Goal: Navigation & Orientation: Find specific page/section

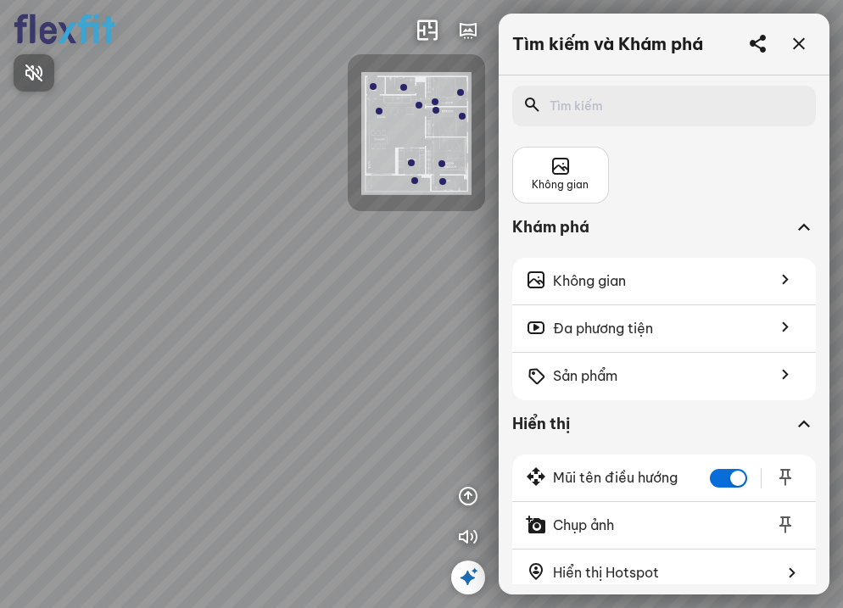
drag, startPoint x: 444, startPoint y: 369, endPoint x: 457, endPoint y: 353, distance: 21.1
click at [457, 353] on div at bounding box center [421, 304] width 843 height 608
drag, startPoint x: 401, startPoint y: 327, endPoint x: 345, endPoint y: 284, distance: 70.7
click at [287, 325] on div at bounding box center [421, 304] width 843 height 608
click at [791, 44] on icon at bounding box center [799, 44] width 20 height 20
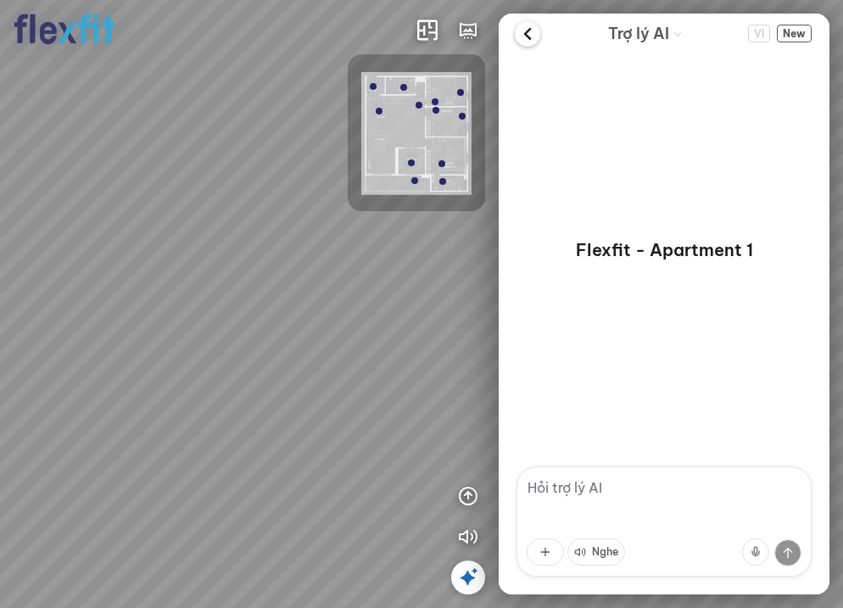
click at [531, 30] on icon at bounding box center [527, 33] width 25 height 25
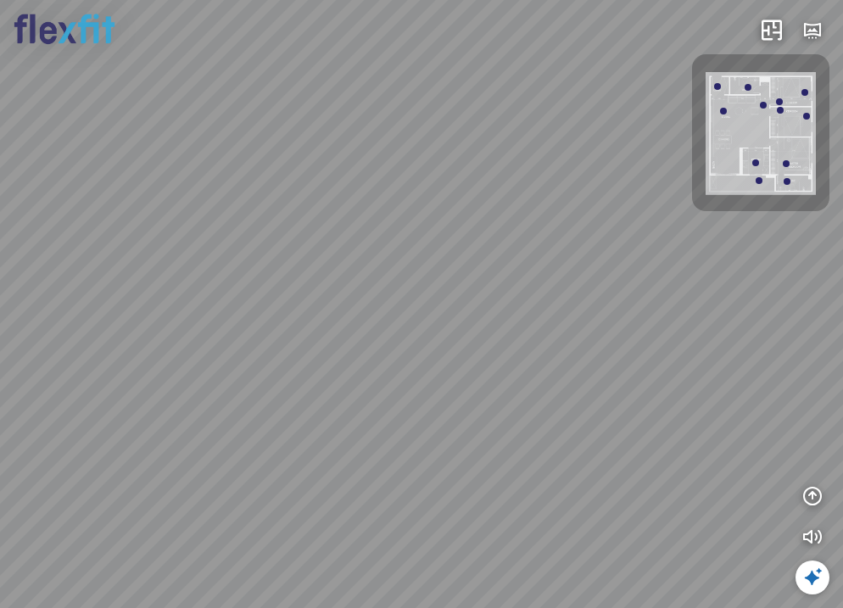
drag, startPoint x: 386, startPoint y: 382, endPoint x: 155, endPoint y: 339, distance: 234.7
click at [156, 339] on div at bounding box center [421, 304] width 843 height 608
drag, startPoint x: 398, startPoint y: 336, endPoint x: 205, endPoint y: 334, distance: 192.5
click at [205, 334] on div at bounding box center [421, 304] width 843 height 608
drag, startPoint x: 426, startPoint y: 337, endPoint x: -43, endPoint y: 242, distance: 478.5
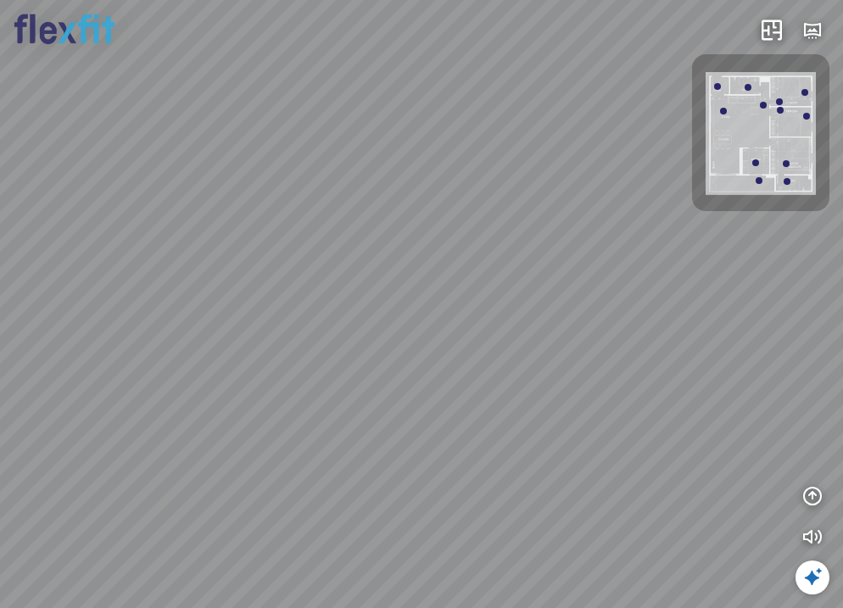
click at [0, 242] on html "INFO: krpano 1.20.8 (build [DATE]) INFO: HTML5/Desktop - Chrome 138.0 - WebGL I…" at bounding box center [421, 304] width 843 height 608
drag, startPoint x: 404, startPoint y: 289, endPoint x: 111, endPoint y: 304, distance: 292.9
click at [92, 301] on div at bounding box center [421, 304] width 843 height 608
drag, startPoint x: 301, startPoint y: 275, endPoint x: 431, endPoint y: 315, distance: 136.0
click at [431, 315] on div at bounding box center [421, 304] width 843 height 608
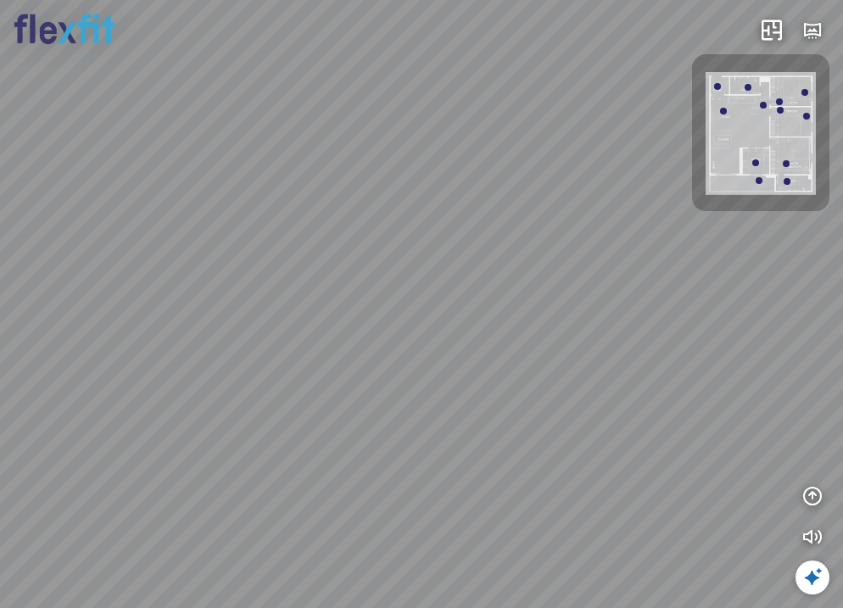
drag, startPoint x: 444, startPoint y: 363, endPoint x: 713, endPoint y: 360, distance: 269.7
click at [698, 370] on div at bounding box center [421, 304] width 843 height 608
drag, startPoint x: 385, startPoint y: 373, endPoint x: 554, endPoint y: 399, distance: 170.8
click at [618, 439] on div at bounding box center [421, 304] width 843 height 608
drag, startPoint x: 390, startPoint y: 389, endPoint x: 608, endPoint y: 360, distance: 219.8
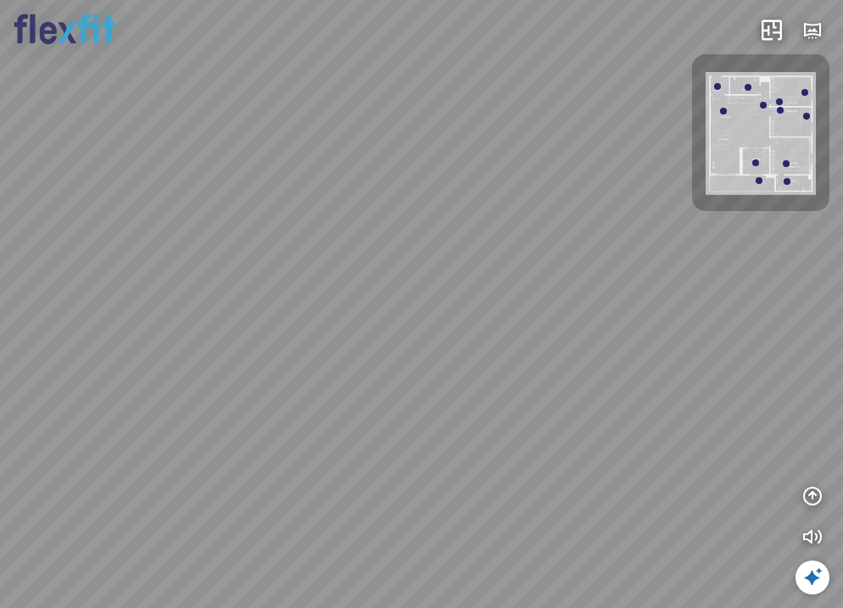
click at [600, 364] on div at bounding box center [421, 304] width 843 height 608
drag, startPoint x: 380, startPoint y: 370, endPoint x: 523, endPoint y: 349, distance: 144.8
click at [523, 349] on div at bounding box center [421, 304] width 843 height 608
drag, startPoint x: 338, startPoint y: 359, endPoint x: 506, endPoint y: 352, distance: 168.9
click at [506, 353] on div at bounding box center [421, 304] width 843 height 608
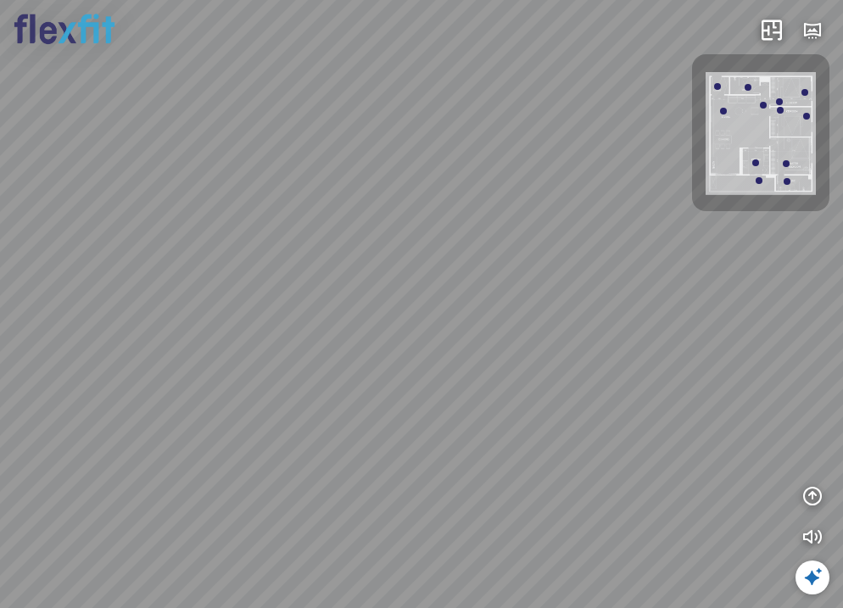
drag, startPoint x: 328, startPoint y: 371, endPoint x: 461, endPoint y: 371, distance: 133.1
click at [461, 371] on div at bounding box center [421, 304] width 843 height 608
drag, startPoint x: 312, startPoint y: 383, endPoint x: 522, endPoint y: 360, distance: 210.8
click at [522, 360] on div at bounding box center [421, 304] width 843 height 608
drag, startPoint x: 495, startPoint y: 383, endPoint x: 313, endPoint y: 382, distance: 182.3
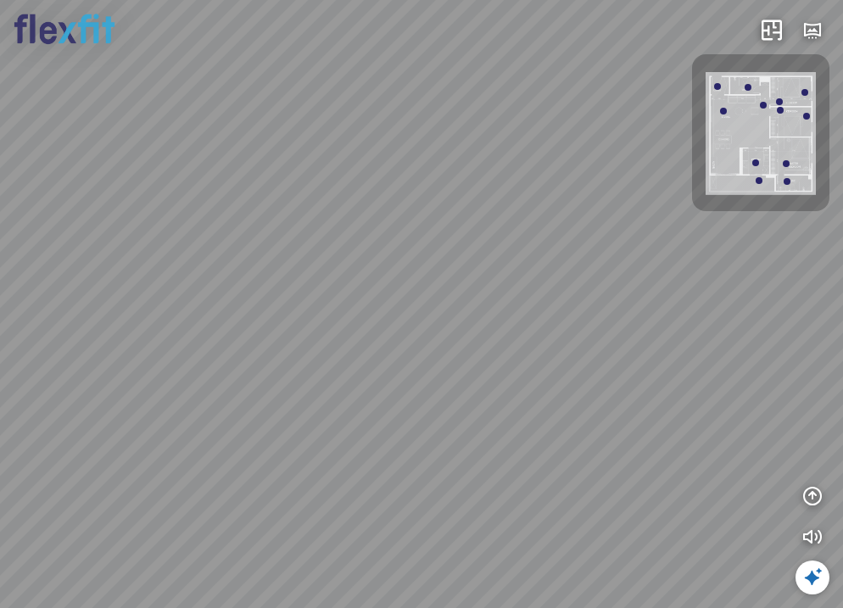
click at [315, 382] on div at bounding box center [421, 304] width 843 height 608
drag, startPoint x: 410, startPoint y: 360, endPoint x: 425, endPoint y: 463, distance: 103.6
click at [427, 460] on div at bounding box center [421, 304] width 843 height 608
drag, startPoint x: 436, startPoint y: 370, endPoint x: 438, endPoint y: 389, distance: 19.7
click at [438, 389] on div at bounding box center [421, 304] width 843 height 608
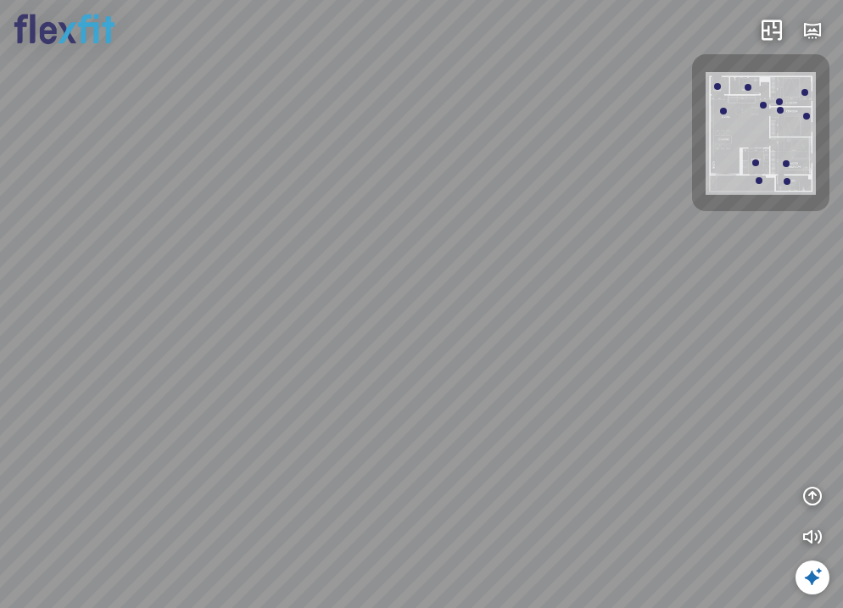
drag, startPoint x: 364, startPoint y: 384, endPoint x: 473, endPoint y: 345, distance: 116.1
click at [473, 345] on div at bounding box center [421, 304] width 843 height 608
drag, startPoint x: 466, startPoint y: 406, endPoint x: 489, endPoint y: 422, distance: 28.7
click at [494, 420] on div at bounding box center [421, 304] width 843 height 608
drag, startPoint x: 377, startPoint y: 389, endPoint x: 527, endPoint y: 443, distance: 159.3
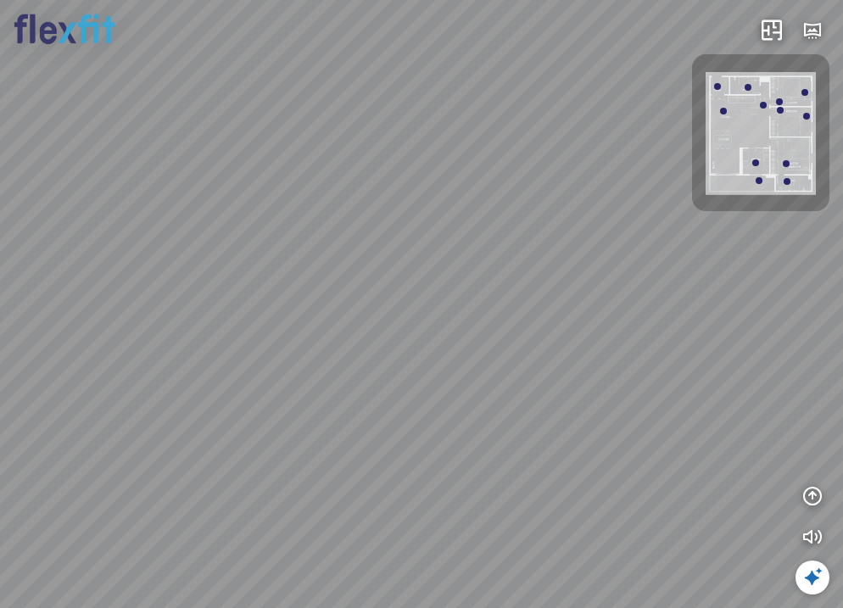
click at [527, 443] on div at bounding box center [421, 304] width 843 height 608
drag, startPoint x: 439, startPoint y: 390, endPoint x: 559, endPoint y: 457, distance: 137.1
click at [555, 456] on div at bounding box center [421, 304] width 843 height 608
drag, startPoint x: 634, startPoint y: 272, endPoint x: 632, endPoint y: 321, distance: 48.4
click at [630, 326] on div at bounding box center [421, 304] width 843 height 608
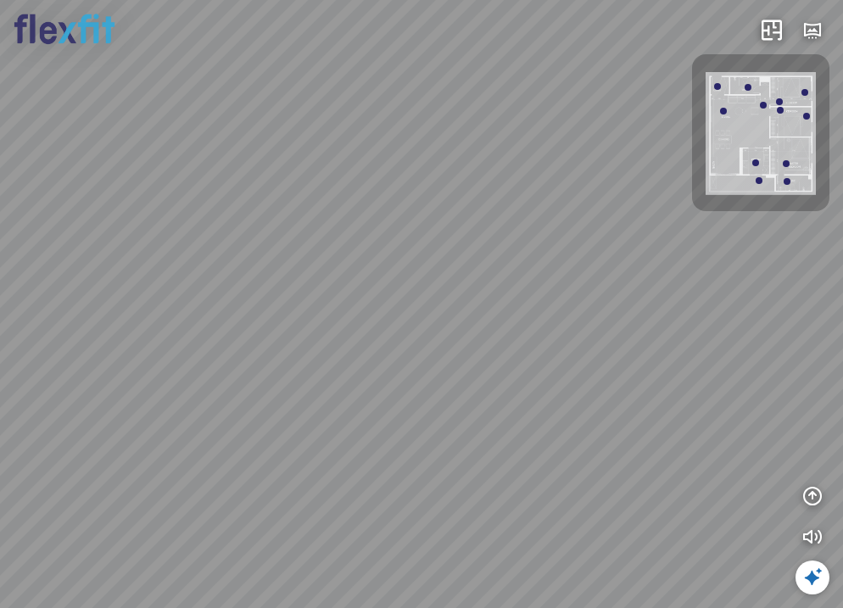
drag, startPoint x: 549, startPoint y: 364, endPoint x: 626, endPoint y: 376, distance: 78.1
click at [617, 384] on div at bounding box center [421, 304] width 843 height 608
drag, startPoint x: 441, startPoint y: 375, endPoint x: 561, endPoint y: 255, distance: 169.1
click at [560, 260] on div at bounding box center [421, 304] width 843 height 608
drag, startPoint x: 449, startPoint y: 369, endPoint x: 549, endPoint y: 351, distance: 100.8
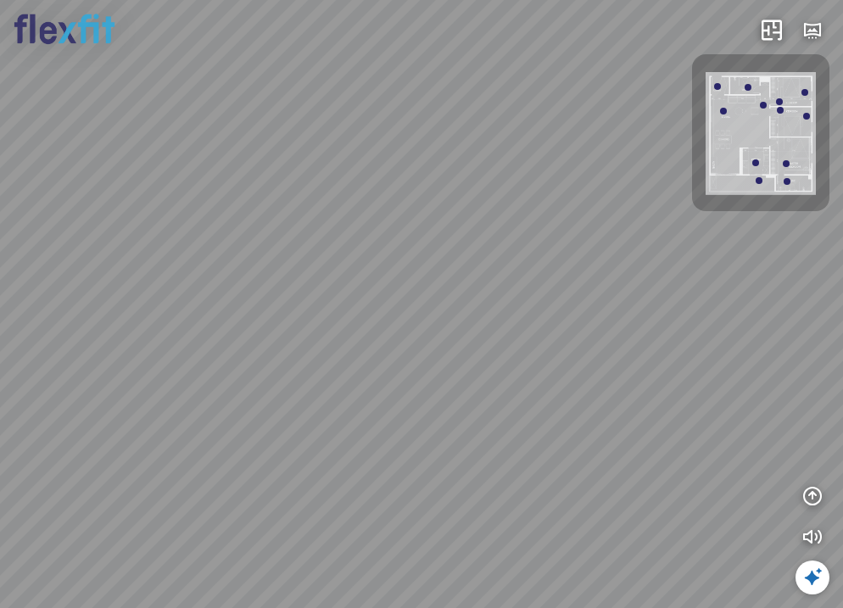
click at [549, 351] on div at bounding box center [421, 304] width 843 height 608
drag, startPoint x: 480, startPoint y: 268, endPoint x: 464, endPoint y: 283, distance: 22.2
click at [464, 283] on div at bounding box center [421, 304] width 843 height 608
click at [444, 219] on div at bounding box center [421, 304] width 843 height 608
drag, startPoint x: 447, startPoint y: 219, endPoint x: 335, endPoint y: 202, distance: 113.2
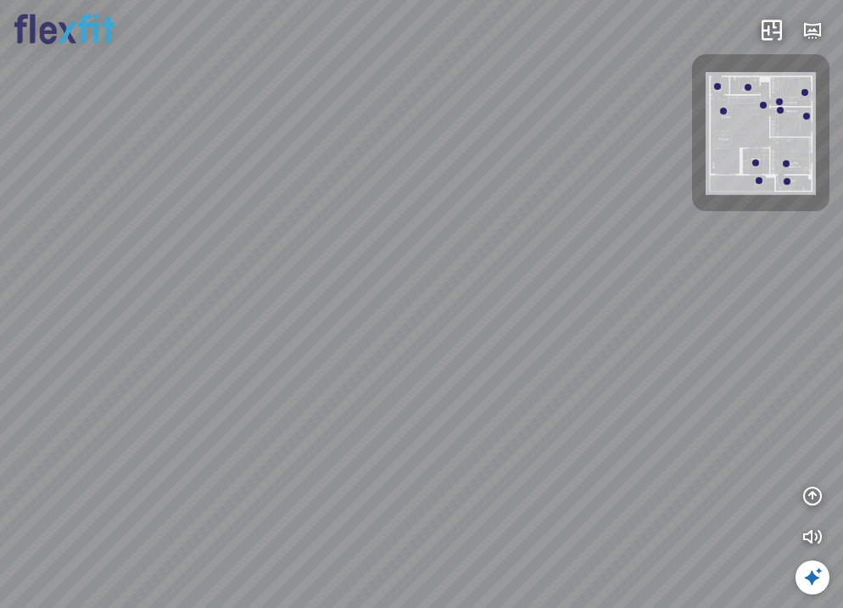
click at [335, 202] on div at bounding box center [421, 304] width 843 height 608
drag, startPoint x: 413, startPoint y: 212, endPoint x: 338, endPoint y: 251, distance: 84.2
click at [338, 251] on div at bounding box center [421, 304] width 843 height 608
drag, startPoint x: 439, startPoint y: 255, endPoint x: 315, endPoint y: 252, distance: 123.9
click at [315, 252] on div at bounding box center [421, 304] width 843 height 608
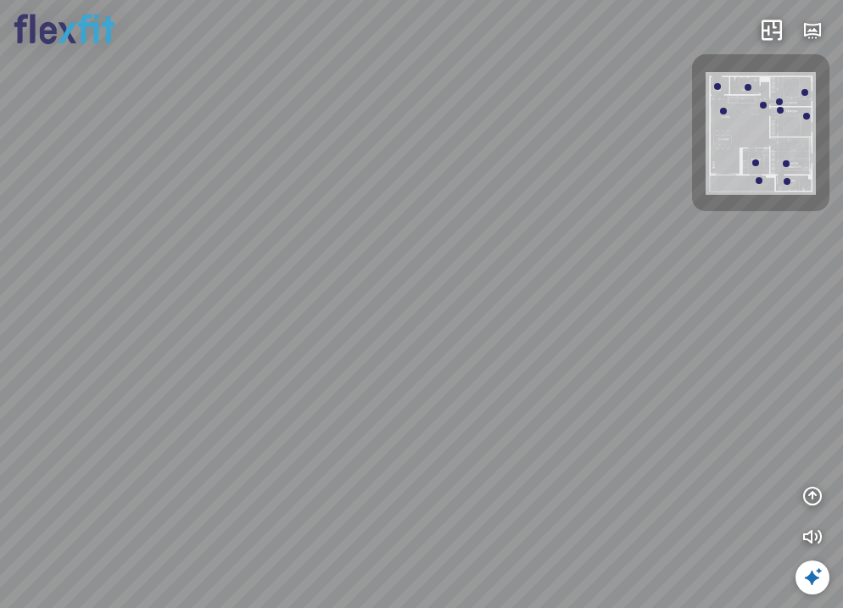
drag, startPoint x: 461, startPoint y: 271, endPoint x: 516, endPoint y: 294, distance: 60.0
click at [516, 294] on div at bounding box center [421, 304] width 843 height 608
drag, startPoint x: 519, startPoint y: 299, endPoint x: 558, endPoint y: 260, distance: 55.2
click at [558, 260] on div at bounding box center [421, 304] width 843 height 608
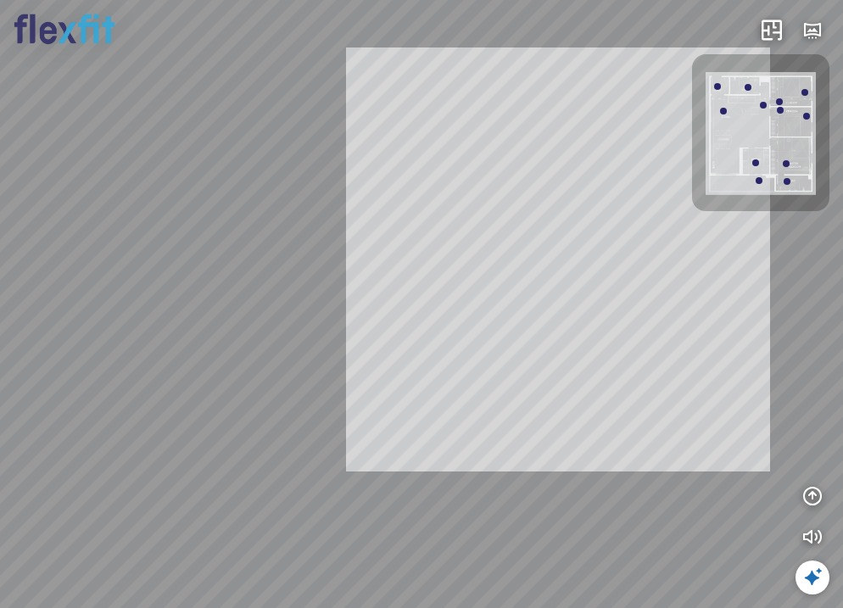
click at [550, 271] on div "INFO: krpano 1.20.8 (build [DATE]) INFO: HTML5/Desktop - Chrome 138.0 - WebGL I…" at bounding box center [421, 304] width 843 height 608
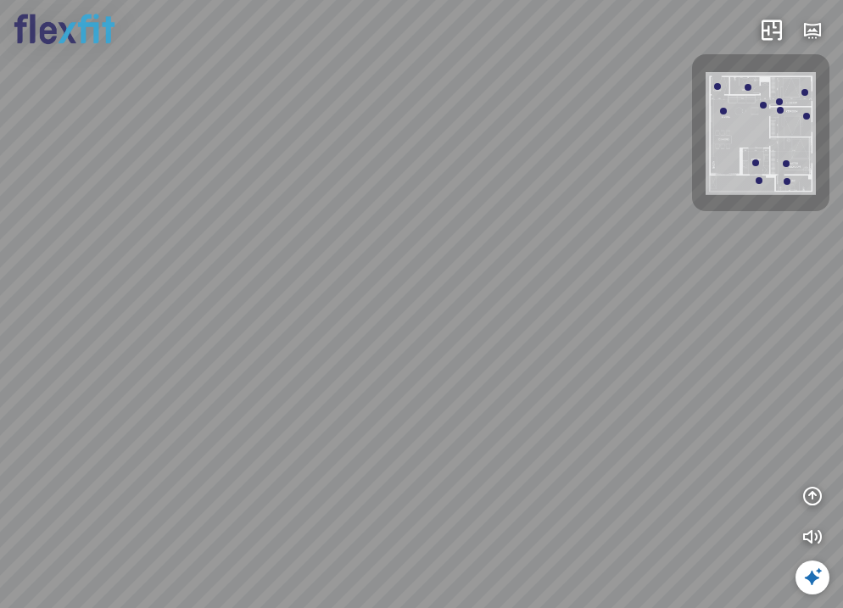
drag, startPoint x: 533, startPoint y: 256, endPoint x: 583, endPoint y: 321, distance: 82.8
click at [583, 321] on div at bounding box center [421, 304] width 843 height 608
drag, startPoint x: 610, startPoint y: 337, endPoint x: 566, endPoint y: 204, distance: 139.2
click at [566, 204] on div at bounding box center [421, 304] width 843 height 608
click at [778, 102] on div at bounding box center [779, 101] width 7 height 7
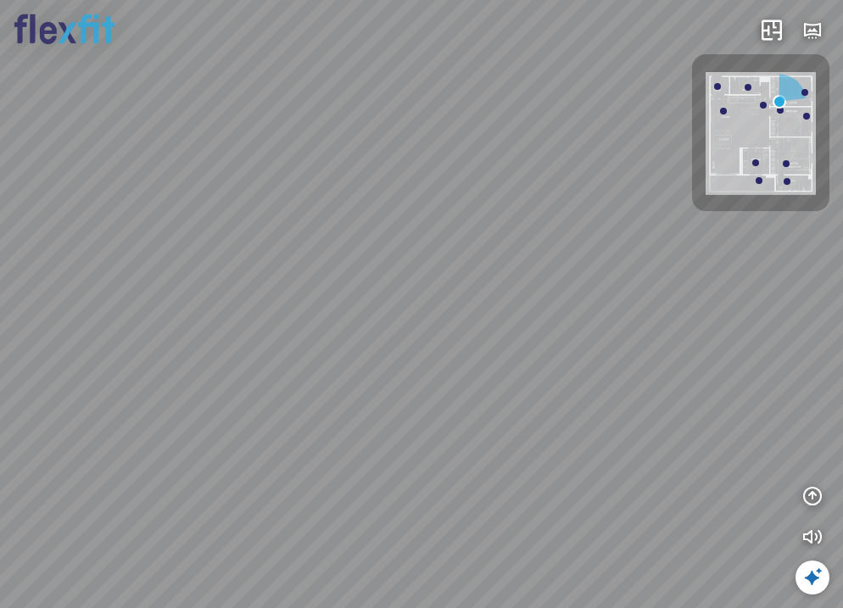
drag, startPoint x: 539, startPoint y: 353, endPoint x: 609, endPoint y: 357, distance: 69.7
click at [609, 357] on div at bounding box center [421, 304] width 843 height 608
drag, startPoint x: 323, startPoint y: 365, endPoint x: 571, endPoint y: 424, distance: 254.6
click at [568, 424] on div at bounding box center [421, 304] width 843 height 608
drag, startPoint x: 376, startPoint y: 427, endPoint x: 431, endPoint y: 382, distance: 70.6
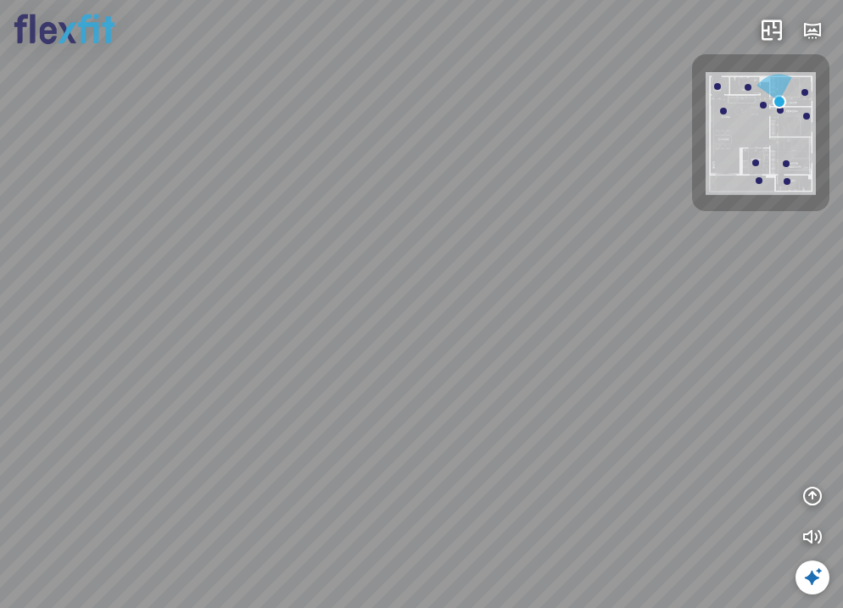
click at [430, 387] on div at bounding box center [421, 304] width 843 height 608
drag, startPoint x: 254, startPoint y: 360, endPoint x: 521, endPoint y: 374, distance: 266.7
click at [519, 379] on div at bounding box center [421, 304] width 843 height 608
drag, startPoint x: 340, startPoint y: 369, endPoint x: 377, endPoint y: 335, distance: 49.8
click at [377, 335] on div at bounding box center [421, 304] width 843 height 608
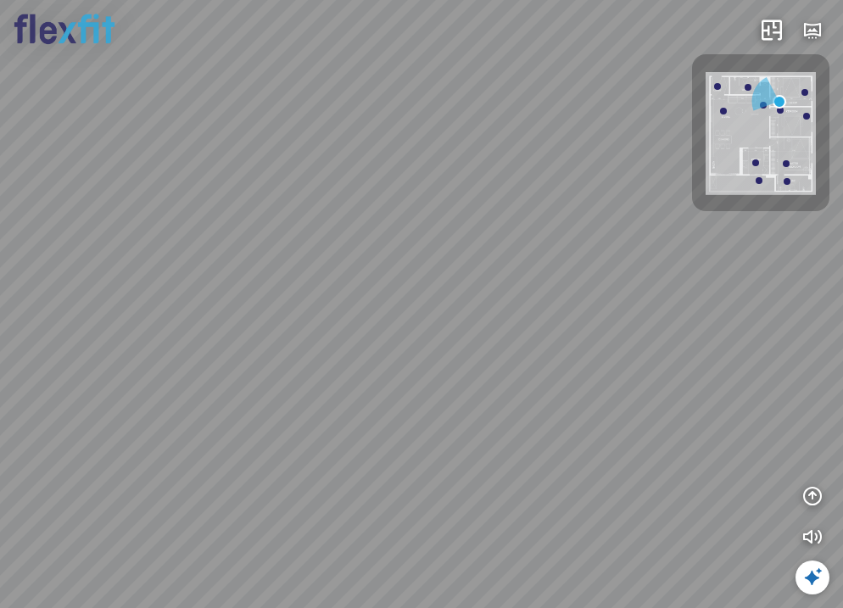
drag, startPoint x: 314, startPoint y: 366, endPoint x: 577, endPoint y: 463, distance: 280.4
click at [574, 466] on div at bounding box center [421, 304] width 843 height 608
drag, startPoint x: 596, startPoint y: 327, endPoint x: 597, endPoint y: 284, distance: 43.3
click at [603, 297] on div at bounding box center [421, 304] width 843 height 608
drag, startPoint x: 277, startPoint y: 290, endPoint x: 560, endPoint y: 343, distance: 287.3
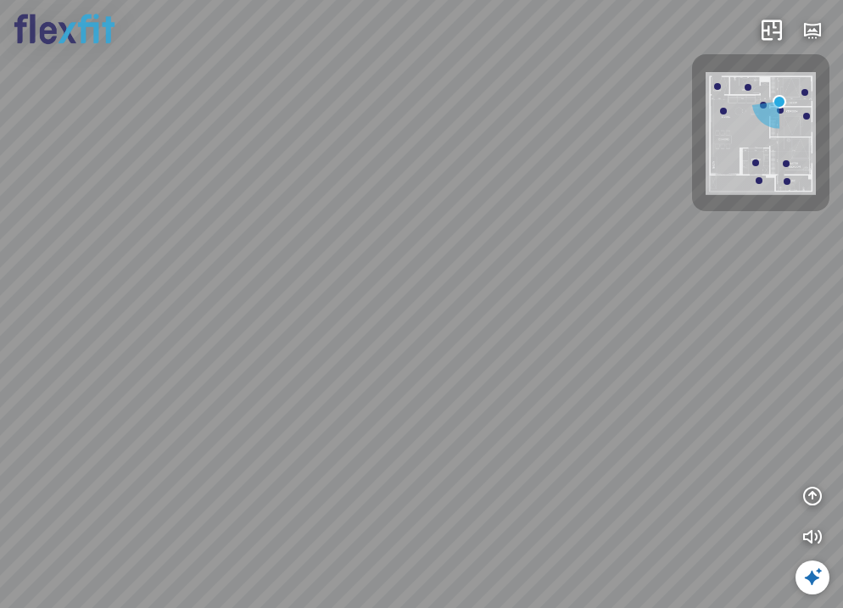
click at [558, 343] on div at bounding box center [421, 304] width 843 height 608
drag, startPoint x: 171, startPoint y: 319, endPoint x: 424, endPoint y: 366, distance: 257.0
click at [424, 366] on div at bounding box center [421, 304] width 843 height 608
drag, startPoint x: 241, startPoint y: 374, endPoint x: 339, endPoint y: 338, distance: 104.9
click at [353, 374] on div at bounding box center [421, 304] width 843 height 608
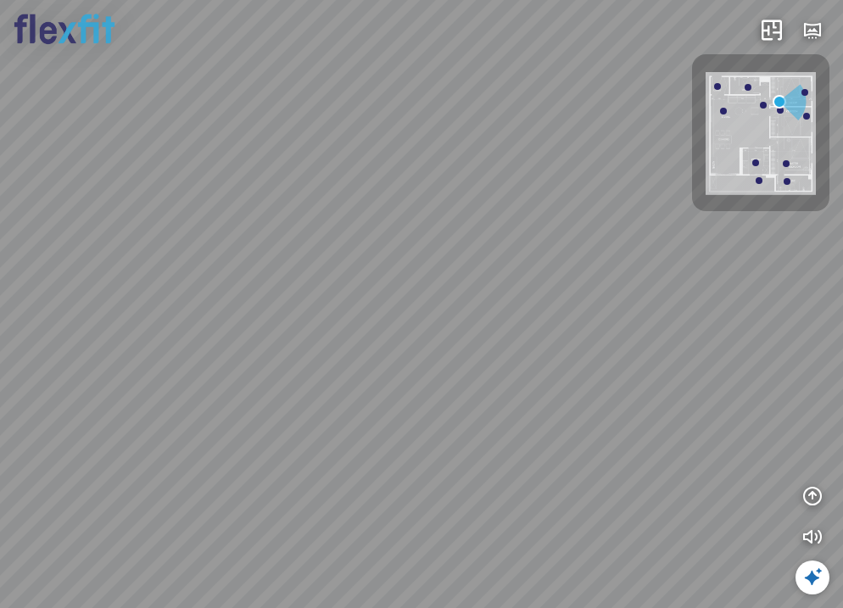
drag, startPoint x: 299, startPoint y: 402, endPoint x: 362, endPoint y: 268, distance: 148.0
click at [354, 278] on div at bounding box center [421, 304] width 843 height 608
drag, startPoint x: 338, startPoint y: 376, endPoint x: 444, endPoint y: 301, distance: 129.6
click at [437, 304] on div at bounding box center [421, 304] width 843 height 608
drag, startPoint x: 293, startPoint y: 311, endPoint x: 456, endPoint y: 334, distance: 165.3
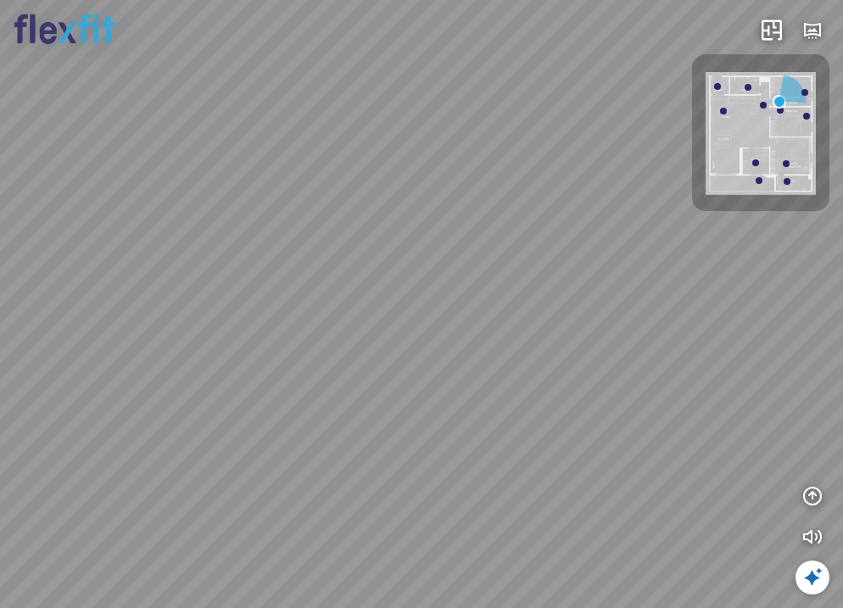
click at [503, 341] on div at bounding box center [421, 304] width 843 height 608
drag, startPoint x: 350, startPoint y: 335, endPoint x: 393, endPoint y: 354, distance: 47.1
click at [393, 354] on div at bounding box center [421, 304] width 843 height 608
drag, startPoint x: 393, startPoint y: 309, endPoint x: 444, endPoint y: 363, distance: 74.4
click at [438, 366] on div at bounding box center [421, 304] width 843 height 608
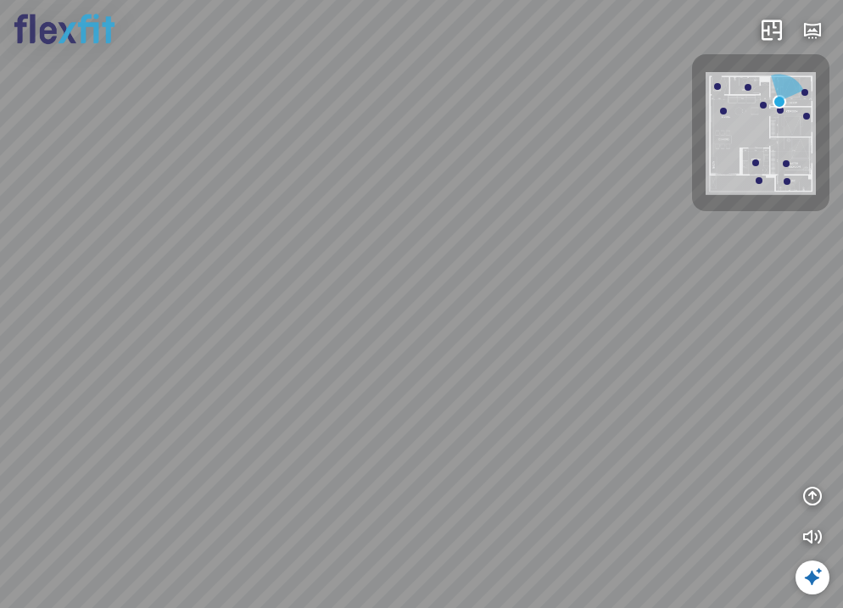
drag, startPoint x: 346, startPoint y: 348, endPoint x: 447, endPoint y: 403, distance: 115.0
click at [445, 401] on div at bounding box center [421, 304] width 843 height 608
drag, startPoint x: 338, startPoint y: 354, endPoint x: 513, endPoint y: 366, distance: 175.1
click at [513, 366] on div at bounding box center [421, 304] width 843 height 608
drag, startPoint x: 282, startPoint y: 371, endPoint x: 430, endPoint y: 410, distance: 152.6
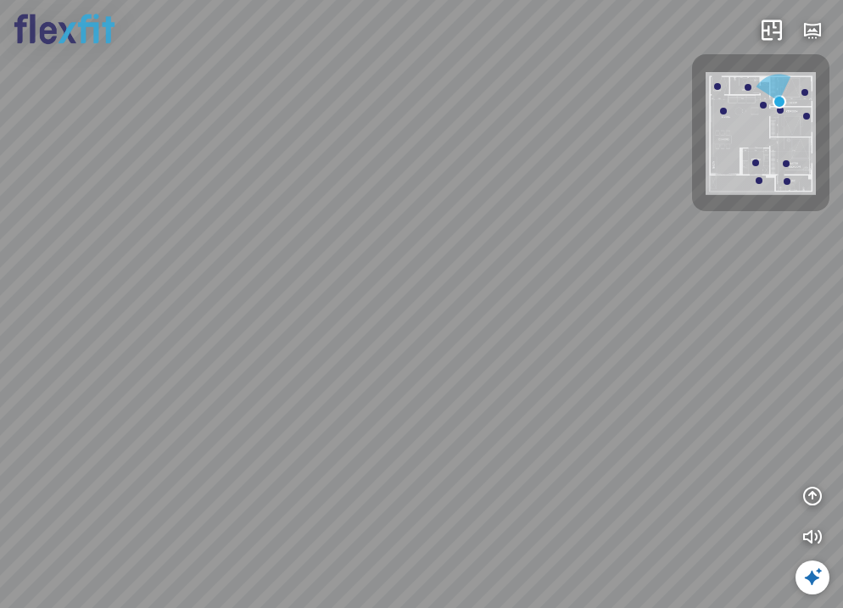
click at [430, 410] on div at bounding box center [421, 304] width 843 height 608
click at [805, 114] on div at bounding box center [806, 116] width 7 height 7
drag, startPoint x: 611, startPoint y: 377, endPoint x: 709, endPoint y: 412, distance: 104.3
click at [708, 412] on div "Phòng khách" at bounding box center [421, 304] width 843 height 608
drag, startPoint x: 321, startPoint y: 317, endPoint x: 526, endPoint y: 381, distance: 214.9
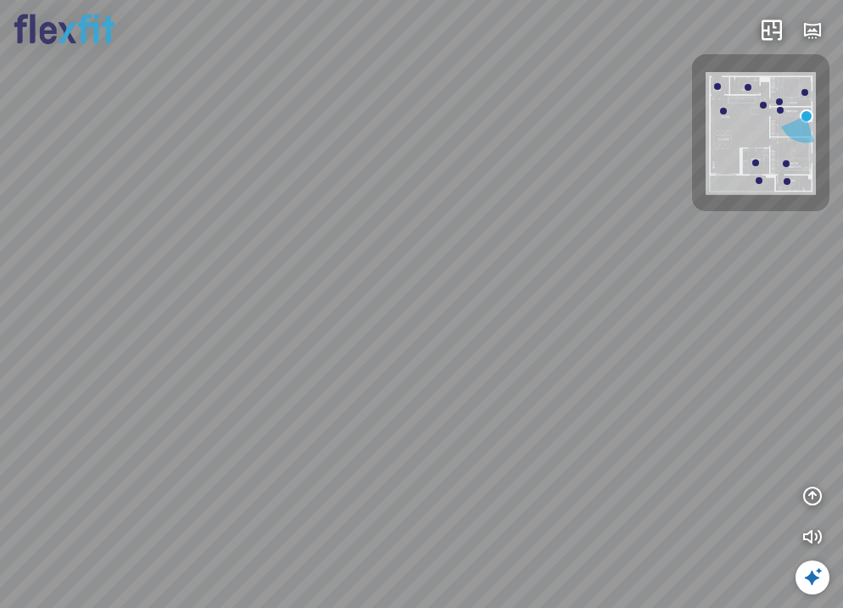
click at [526, 381] on div "Phòng khách" at bounding box center [421, 304] width 843 height 608
drag, startPoint x: 392, startPoint y: 331, endPoint x: 193, endPoint y: 320, distance: 198.7
click at [193, 320] on div "Phòng khách" at bounding box center [421, 304] width 843 height 608
drag, startPoint x: 438, startPoint y: 282, endPoint x: 446, endPoint y: 387, distance: 104.6
click at [498, 437] on div "Phòng khách" at bounding box center [421, 304] width 843 height 608
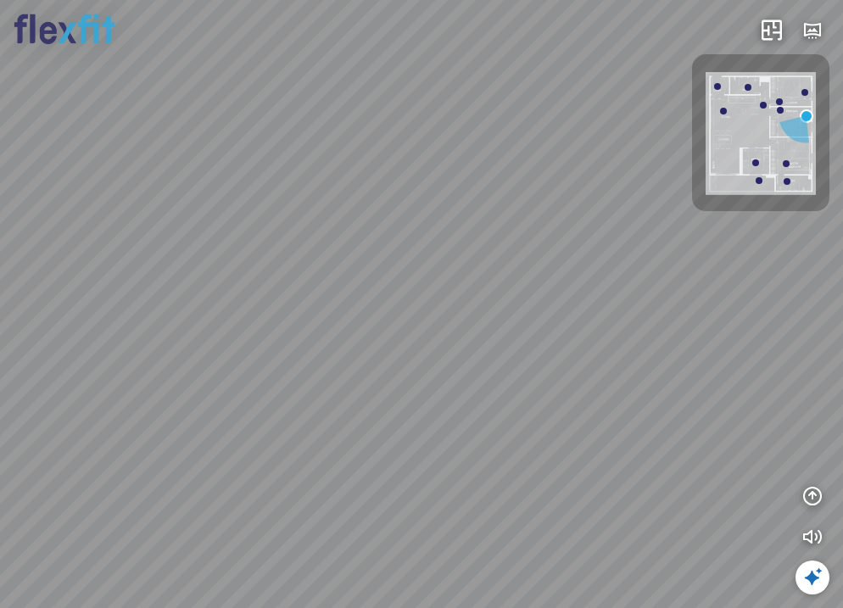
drag, startPoint x: 309, startPoint y: 360, endPoint x: 186, endPoint y: 368, distance: 123.2
click at [190, 369] on div "Phòng khách" at bounding box center [421, 304] width 843 height 608
drag, startPoint x: 474, startPoint y: 373, endPoint x: 303, endPoint y: 326, distance: 177.8
click at [304, 326] on div "Phòng khách" at bounding box center [421, 304] width 843 height 608
drag, startPoint x: 484, startPoint y: 422, endPoint x: 427, endPoint y: 317, distance: 119.5
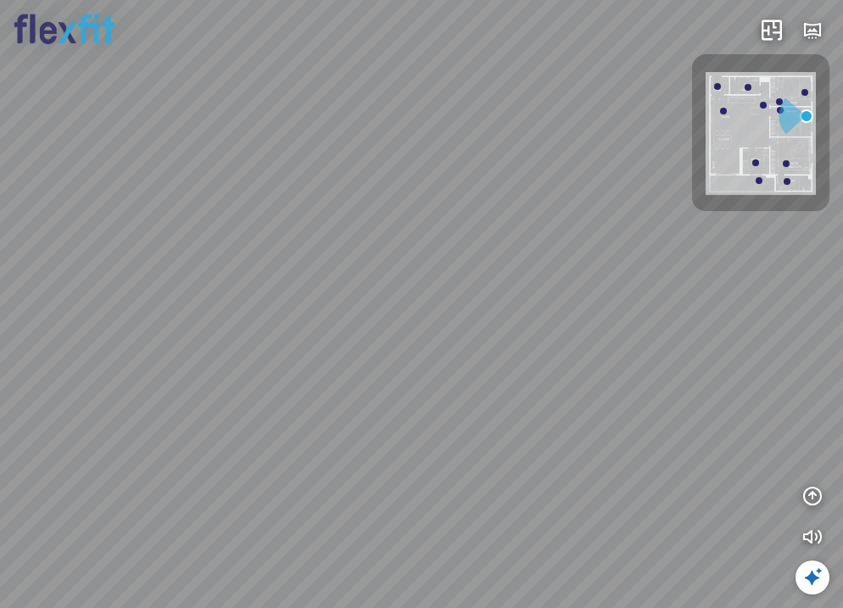
click at [427, 317] on div "Phòng khách" at bounding box center [421, 304] width 843 height 608
click at [779, 112] on div at bounding box center [780, 110] width 7 height 7
drag, startPoint x: 500, startPoint y: 395, endPoint x: 120, endPoint y: 366, distance: 381.9
click at [120, 366] on div "Phòng khách" at bounding box center [421, 304] width 843 height 608
drag, startPoint x: 563, startPoint y: 307, endPoint x: 449, endPoint y: 338, distance: 118.7
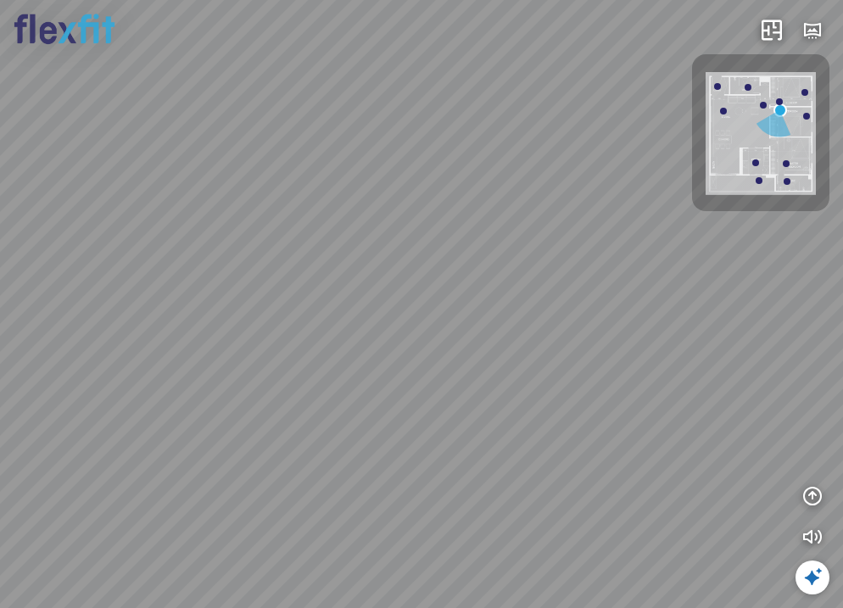
click at [449, 338] on div "Phòng khách" at bounding box center [421, 304] width 843 height 608
drag, startPoint x: 480, startPoint y: 319, endPoint x: 418, endPoint y: 368, distance: 79.1
click at [418, 368] on div "Phòng khách" at bounding box center [421, 304] width 843 height 608
drag, startPoint x: 609, startPoint y: 401, endPoint x: 535, endPoint y: 446, distance: 86.4
click at [535, 446] on div "Phòng khách" at bounding box center [421, 304] width 843 height 608
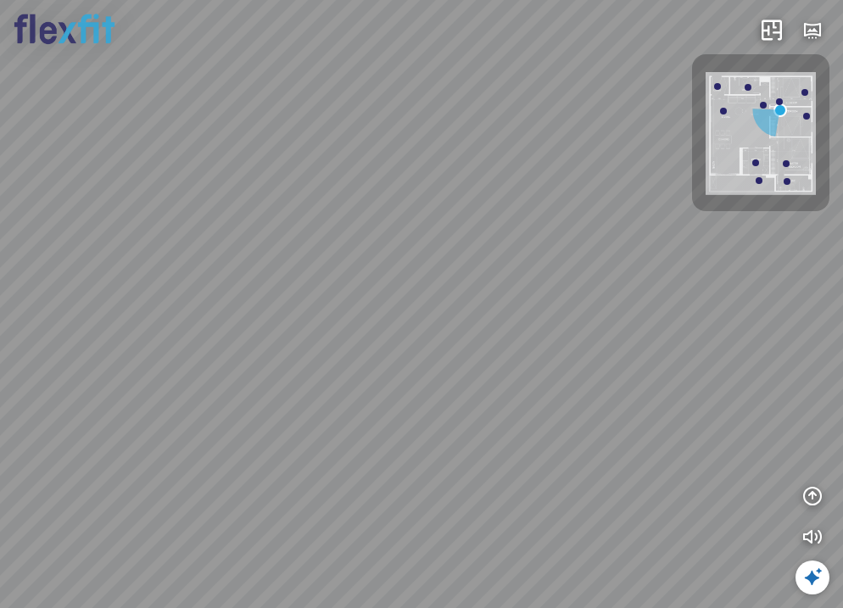
drag, startPoint x: 462, startPoint y: 360, endPoint x: 354, endPoint y: 332, distance: 111.3
click at [354, 332] on div "Phòng khách" at bounding box center [421, 304] width 843 height 608
drag, startPoint x: 322, startPoint y: 386, endPoint x: 493, endPoint y: 420, distance: 173.8
click at [493, 420] on div "Phòng khách" at bounding box center [421, 304] width 843 height 608
drag, startPoint x: 332, startPoint y: 359, endPoint x: 488, endPoint y: 383, distance: 157.1
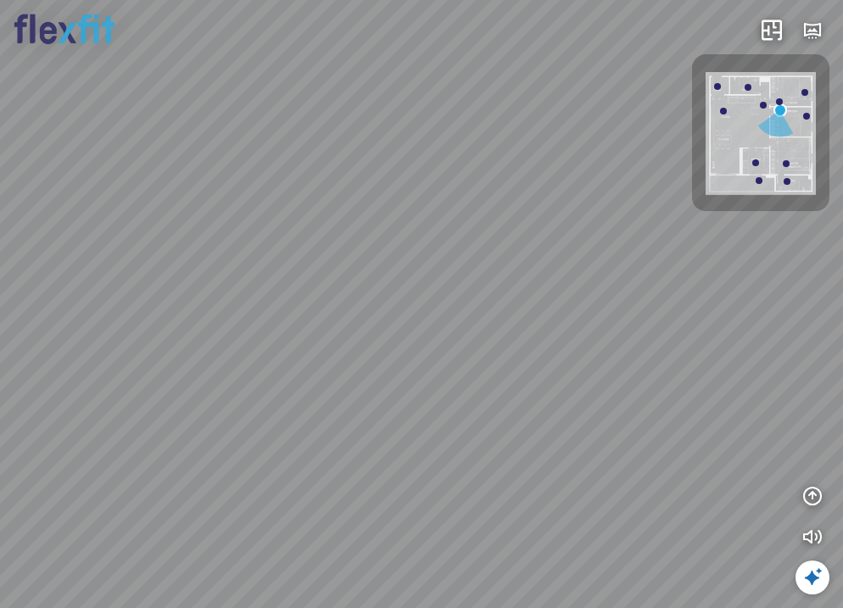
click at [488, 383] on div "Phòng khách" at bounding box center [421, 304] width 843 height 608
click at [785, 163] on div at bounding box center [786, 163] width 7 height 7
drag, startPoint x: 428, startPoint y: 377, endPoint x: 472, endPoint y: 398, distance: 48.2
click at [472, 398] on div "[PERSON_NAME] khách [PERSON_NAME] master" at bounding box center [421, 304] width 843 height 608
drag, startPoint x: 482, startPoint y: 382, endPoint x: 616, endPoint y: 397, distance: 134.8
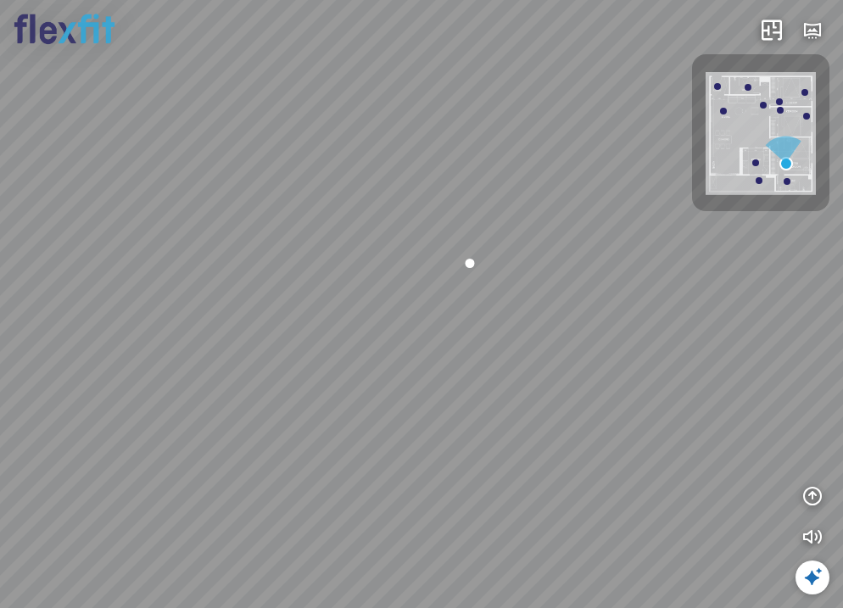
click at [616, 397] on div "[PERSON_NAME] khách [PERSON_NAME] master" at bounding box center [421, 304] width 843 height 608
drag, startPoint x: 293, startPoint y: 351, endPoint x: 486, endPoint y: 353, distance: 193.4
click at [486, 353] on div "[PERSON_NAME] khách [PERSON_NAME] master" at bounding box center [421, 304] width 843 height 608
drag, startPoint x: 519, startPoint y: 361, endPoint x: 226, endPoint y: 336, distance: 294.5
click at [226, 336] on div "[PERSON_NAME] khách [PERSON_NAME] master" at bounding box center [421, 304] width 843 height 608
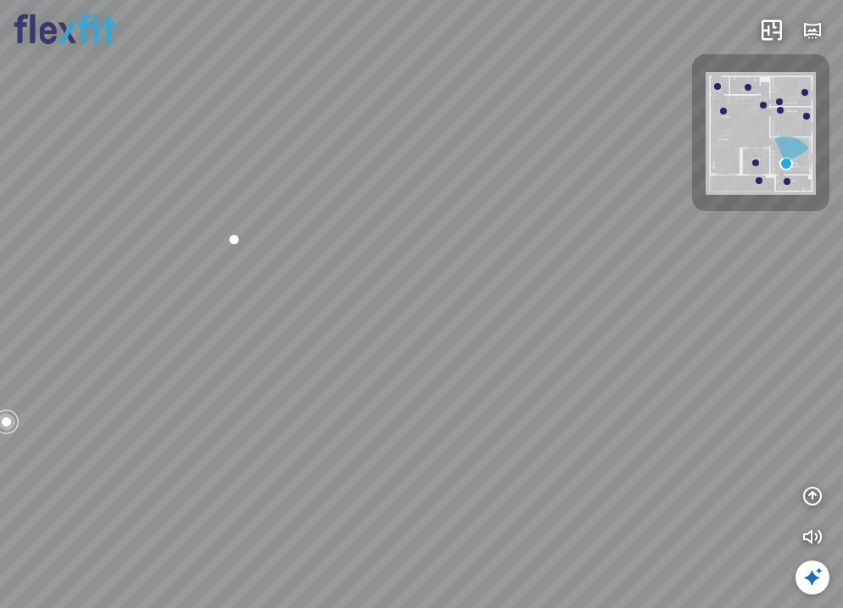
drag, startPoint x: 544, startPoint y: 343, endPoint x: 338, endPoint y: 336, distance: 207.1
click at [236, 328] on div "[PERSON_NAME] khách [PERSON_NAME] master" at bounding box center [421, 304] width 843 height 608
drag, startPoint x: 430, startPoint y: 318, endPoint x: 278, endPoint y: 310, distance: 152.0
click at [263, 308] on div "[PERSON_NAME] khách [PERSON_NAME] master" at bounding box center [421, 304] width 843 height 608
drag, startPoint x: 524, startPoint y: 332, endPoint x: 368, endPoint y: 303, distance: 158.7
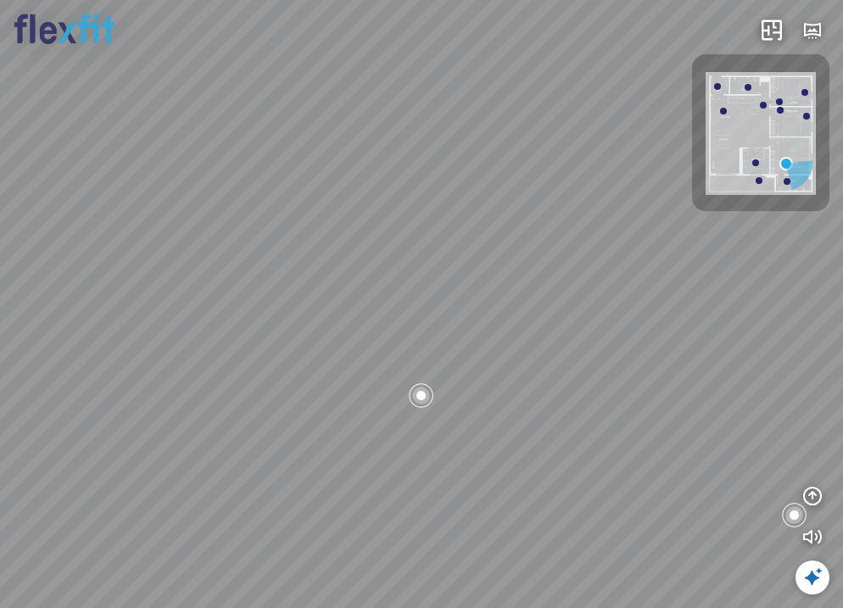
click at [369, 304] on div "[PERSON_NAME] khách [PERSON_NAME] master" at bounding box center [421, 304] width 843 height 608
drag, startPoint x: 583, startPoint y: 366, endPoint x: 339, endPoint y: 327, distance: 247.3
click at [344, 326] on div "[PERSON_NAME] khách [PERSON_NAME] master" at bounding box center [421, 304] width 843 height 608
drag, startPoint x: 621, startPoint y: 341, endPoint x: 389, endPoint y: 380, distance: 234.8
click at [377, 377] on div "[PERSON_NAME] khách [PERSON_NAME] master" at bounding box center [421, 304] width 843 height 608
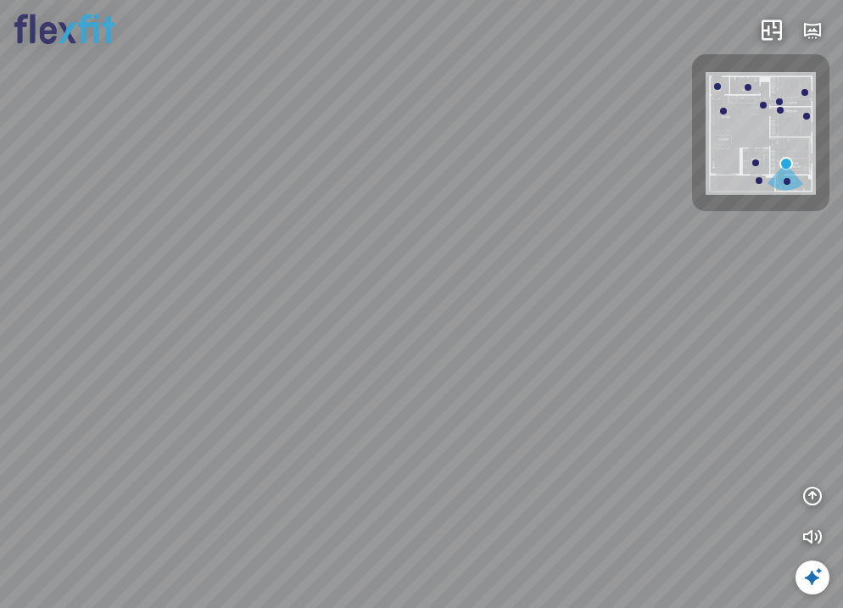
drag, startPoint x: 437, startPoint y: 293, endPoint x: 475, endPoint y: 322, distance: 48.3
click at [475, 322] on div "[PERSON_NAME] khách [PERSON_NAME] master" at bounding box center [421, 304] width 843 height 608
drag, startPoint x: 447, startPoint y: 299, endPoint x: 448, endPoint y: 208, distance: 91.6
click at [448, 208] on div "[PERSON_NAME] khách [PERSON_NAME] master" at bounding box center [421, 304] width 843 height 608
drag, startPoint x: 335, startPoint y: 271, endPoint x: 396, endPoint y: 287, distance: 63.1
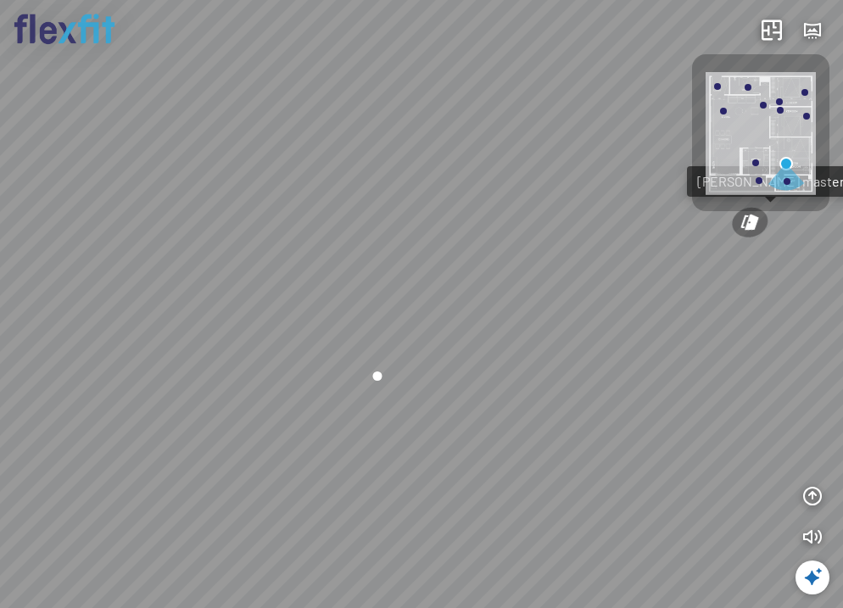
click at [366, 288] on div "[PERSON_NAME] khách [PERSON_NAME] master" at bounding box center [421, 304] width 843 height 608
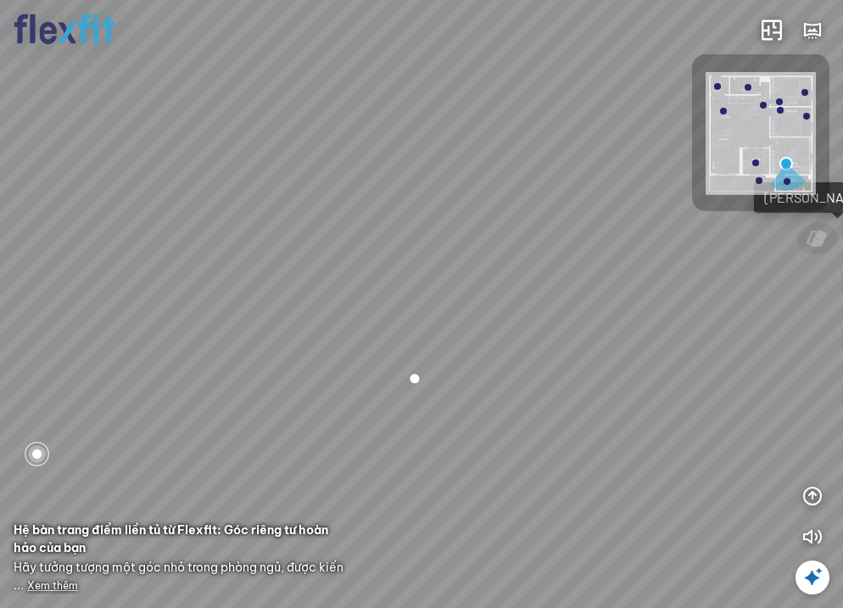
click at [786, 181] on div at bounding box center [787, 181] width 7 height 7
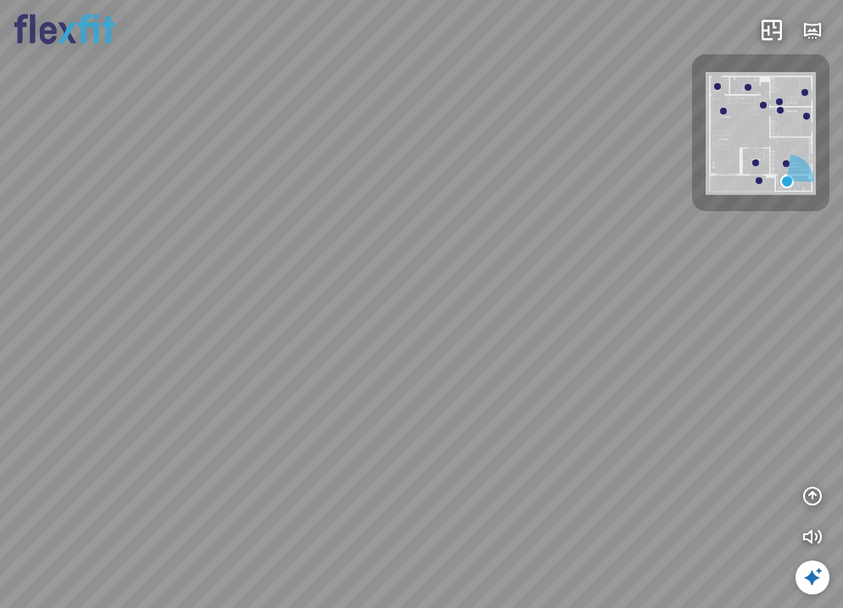
drag, startPoint x: 447, startPoint y: 379, endPoint x: 717, endPoint y: 393, distance: 270.9
click at [713, 389] on div at bounding box center [421, 304] width 843 height 608
drag, startPoint x: 226, startPoint y: 367, endPoint x: 584, endPoint y: 377, distance: 358.9
click at [584, 377] on div at bounding box center [421, 304] width 843 height 608
drag, startPoint x: 241, startPoint y: 363, endPoint x: 454, endPoint y: 348, distance: 213.4
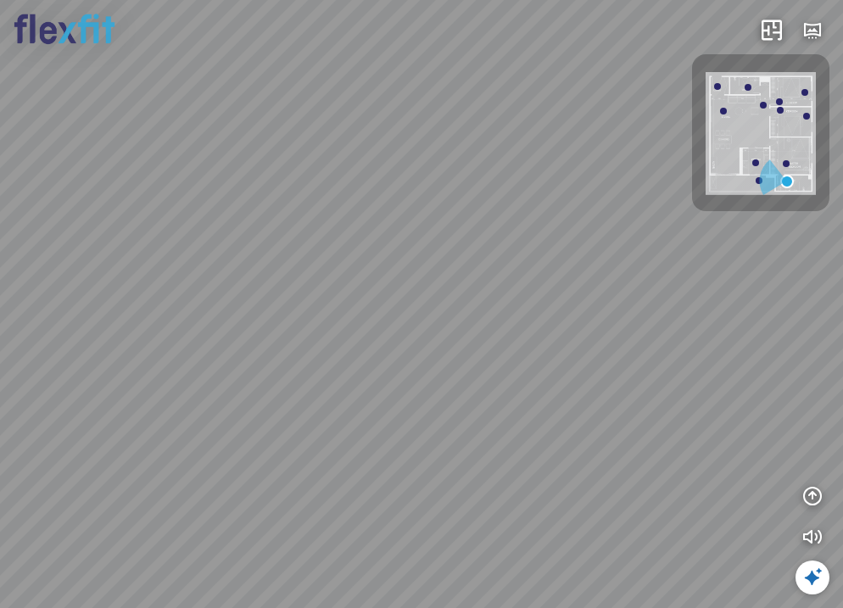
click at [474, 349] on div at bounding box center [421, 304] width 843 height 608
drag, startPoint x: 377, startPoint y: 360, endPoint x: 369, endPoint y: 470, distance: 109.7
click at [369, 467] on div at bounding box center [421, 304] width 843 height 608
drag, startPoint x: 437, startPoint y: 417, endPoint x: 396, endPoint y: 313, distance: 112.0
click at [396, 313] on div at bounding box center [421, 304] width 843 height 608
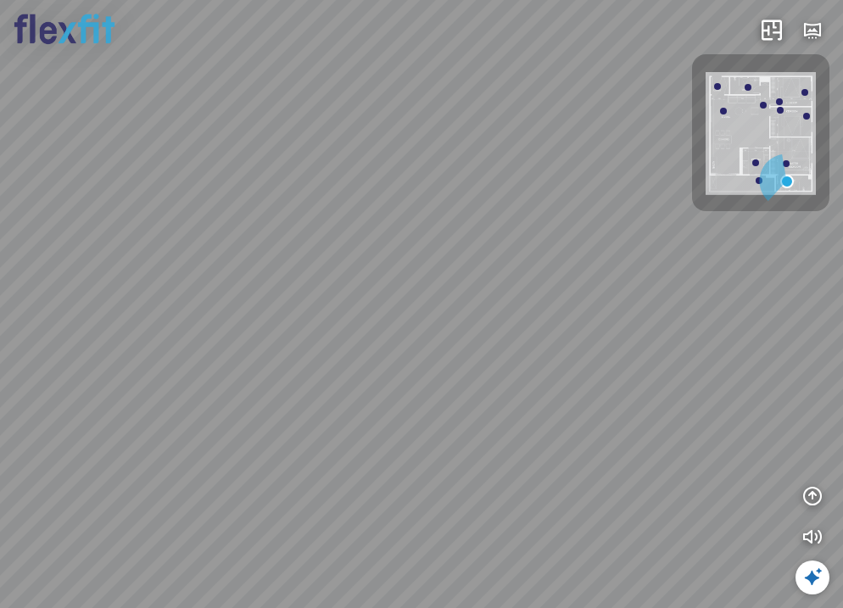
drag, startPoint x: 434, startPoint y: 350, endPoint x: 313, endPoint y: 337, distance: 122.0
click at [313, 337] on div at bounding box center [421, 304] width 843 height 608
drag, startPoint x: 346, startPoint y: 362, endPoint x: 370, endPoint y: 429, distance: 71.1
click at [370, 429] on div at bounding box center [421, 304] width 843 height 608
drag, startPoint x: 245, startPoint y: 362, endPoint x: 339, endPoint y: 360, distance: 94.1
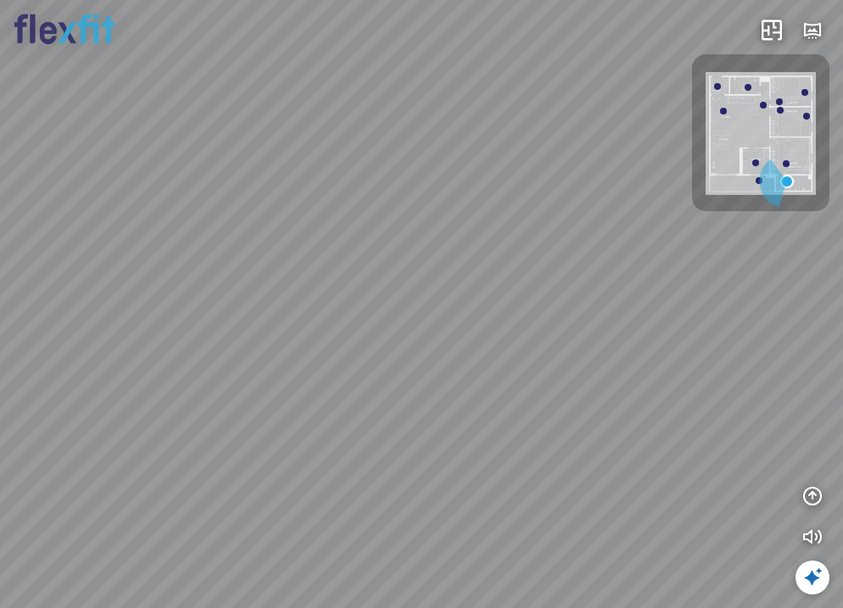
click at [339, 360] on div at bounding box center [421, 304] width 843 height 608
drag, startPoint x: 309, startPoint y: 393, endPoint x: 87, endPoint y: 367, distance: 223.7
click at [87, 367] on div at bounding box center [421, 304] width 843 height 608
drag, startPoint x: 218, startPoint y: 354, endPoint x: 125, endPoint y: 366, distance: 94.0
click at [126, 362] on div at bounding box center [421, 304] width 843 height 608
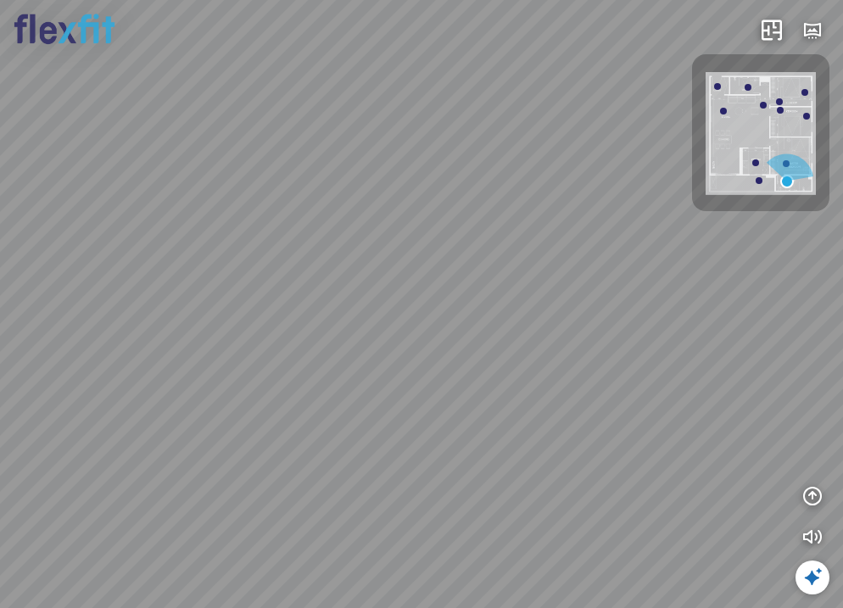
drag, startPoint x: 316, startPoint y: 358, endPoint x: 299, endPoint y: 390, distance: 36.4
click at [299, 390] on div at bounding box center [421, 304] width 843 height 608
drag, startPoint x: 482, startPoint y: 378, endPoint x: 157, endPoint y: 356, distance: 325.6
click at [159, 356] on div at bounding box center [421, 304] width 843 height 608
drag, startPoint x: 393, startPoint y: 375, endPoint x: 332, endPoint y: 369, distance: 60.5
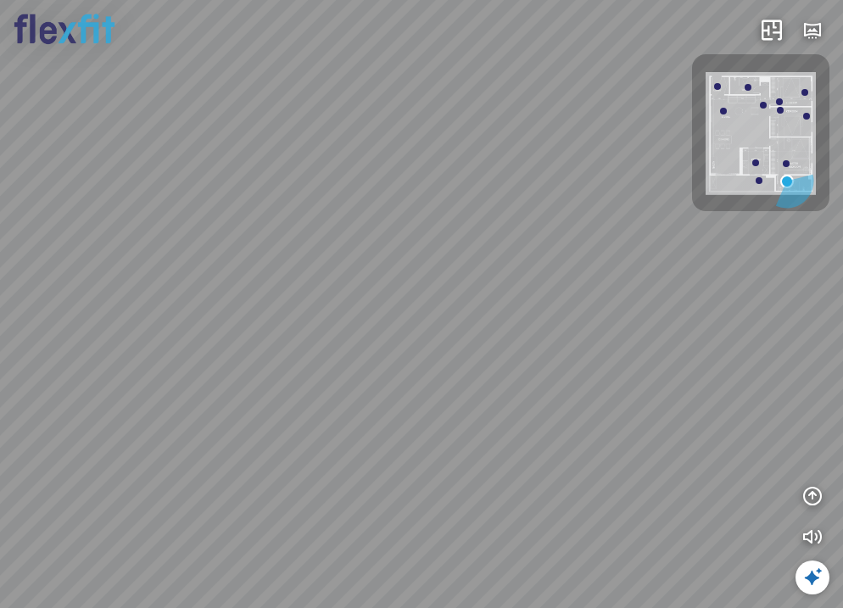
click at [332, 369] on div at bounding box center [421, 304] width 843 height 608
drag, startPoint x: 354, startPoint y: 369, endPoint x: 520, endPoint y: 361, distance: 165.5
click at [520, 362] on div at bounding box center [421, 304] width 843 height 608
drag, startPoint x: 408, startPoint y: 366, endPoint x: 511, endPoint y: 317, distance: 113.8
click at [511, 317] on div at bounding box center [421, 304] width 843 height 608
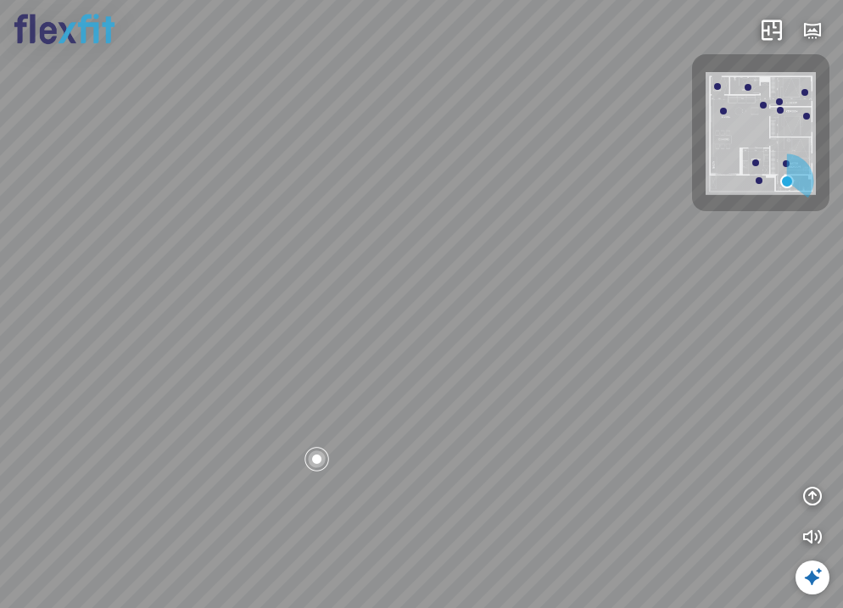
click at [757, 161] on div at bounding box center [755, 162] width 7 height 7
drag, startPoint x: 481, startPoint y: 357, endPoint x: 572, endPoint y: 252, distance: 139.5
click at [569, 248] on div at bounding box center [421, 304] width 843 height 608
drag, startPoint x: 297, startPoint y: 319, endPoint x: 366, endPoint y: 485, distance: 179.9
click at [366, 485] on div at bounding box center [421, 304] width 843 height 608
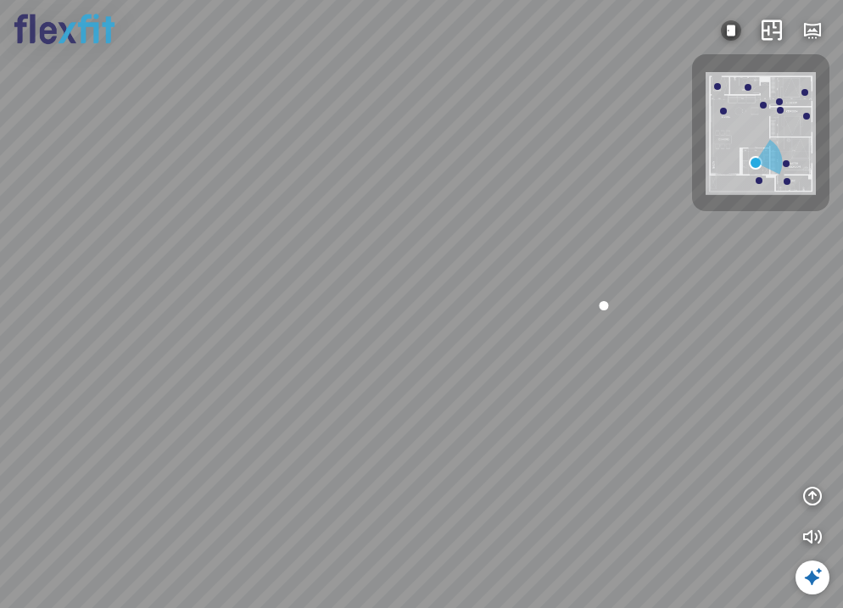
drag, startPoint x: 366, startPoint y: 402, endPoint x: 454, endPoint y: 352, distance: 101.4
click at [454, 352] on div at bounding box center [421, 304] width 843 height 608
drag, startPoint x: 463, startPoint y: 371, endPoint x: 374, endPoint y: 374, distance: 89.1
click at [374, 374] on div at bounding box center [421, 304] width 843 height 608
drag, startPoint x: 527, startPoint y: 382, endPoint x: 448, endPoint y: 388, distance: 79.0
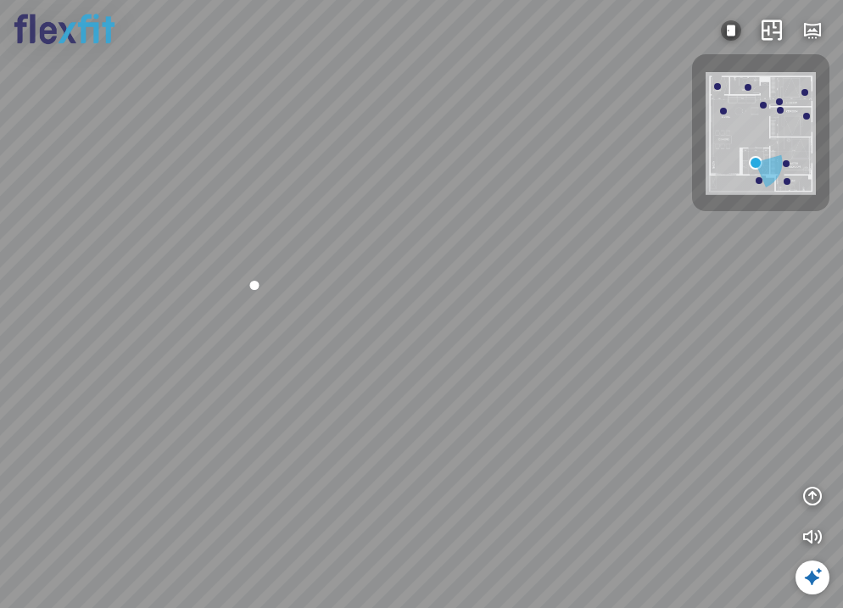
click at [448, 388] on div at bounding box center [421, 304] width 843 height 608
drag, startPoint x: 445, startPoint y: 396, endPoint x: 433, endPoint y: 484, distance: 89.0
click at [432, 483] on div at bounding box center [421, 304] width 843 height 608
drag, startPoint x: 443, startPoint y: 403, endPoint x: 527, endPoint y: 371, distance: 90.7
click at [527, 363] on div at bounding box center [421, 304] width 843 height 608
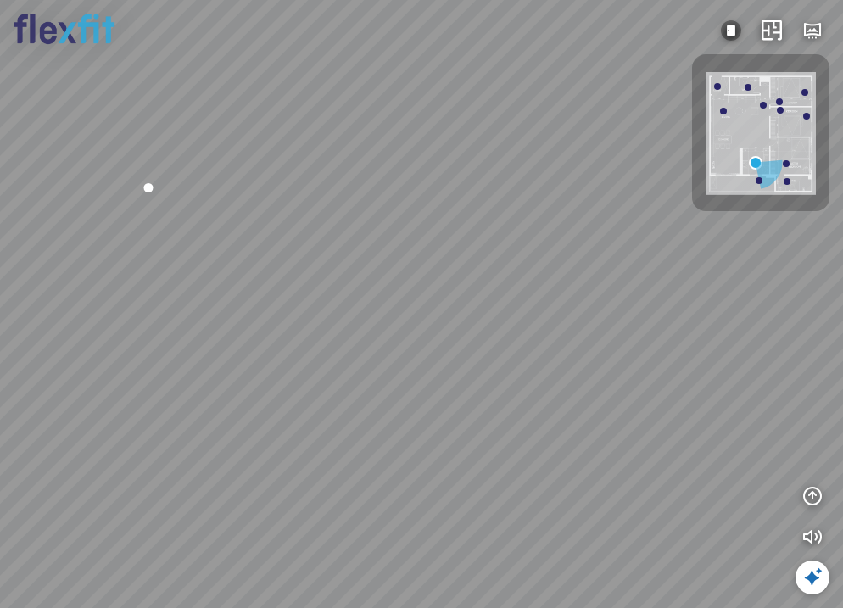
drag, startPoint x: 425, startPoint y: 425, endPoint x: 325, endPoint y: 315, distance: 148.3
click at [325, 315] on div at bounding box center [421, 304] width 843 height 608
drag, startPoint x: 322, startPoint y: 356, endPoint x: 484, endPoint y: 308, distance: 169.0
click at [484, 308] on div at bounding box center [421, 304] width 843 height 608
drag, startPoint x: 568, startPoint y: 308, endPoint x: 581, endPoint y: 386, distance: 79.1
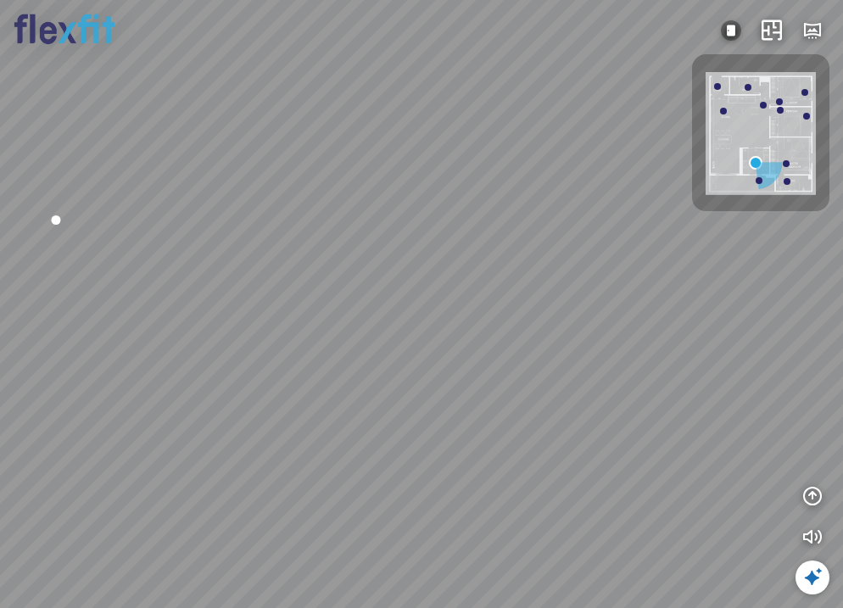
click at [147, 388] on div at bounding box center [421, 304] width 843 height 608
drag, startPoint x: 610, startPoint y: 378, endPoint x: 214, endPoint y: 361, distance: 396.4
click at [216, 361] on div at bounding box center [421, 304] width 843 height 608
drag, startPoint x: 488, startPoint y: 356, endPoint x: 437, endPoint y: 392, distance: 62.8
click at [170, 399] on div at bounding box center [421, 304] width 843 height 608
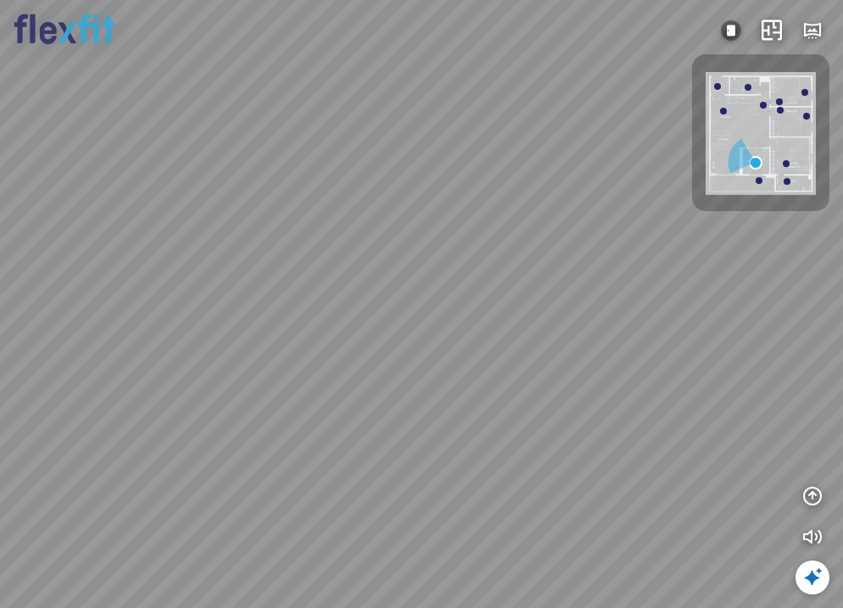
drag, startPoint x: 603, startPoint y: 368, endPoint x: 448, endPoint y: 353, distance: 155.9
click at [448, 353] on div at bounding box center [421, 304] width 843 height 608
drag, startPoint x: 541, startPoint y: 365, endPoint x: 406, endPoint y: 350, distance: 135.6
click at [406, 350] on div at bounding box center [421, 304] width 843 height 608
drag, startPoint x: 390, startPoint y: 404, endPoint x: 595, endPoint y: 377, distance: 207.0
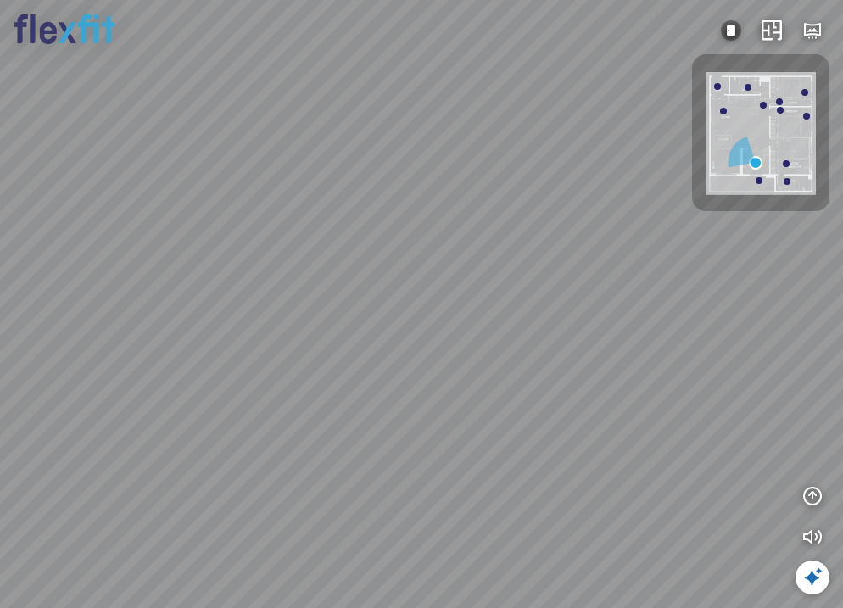
click at [592, 377] on div at bounding box center [421, 304] width 843 height 608
drag, startPoint x: 396, startPoint y: 406, endPoint x: 372, endPoint y: 375, distance: 39.3
click at [372, 375] on div at bounding box center [421, 304] width 843 height 608
drag, startPoint x: 391, startPoint y: 364, endPoint x: 508, endPoint y: 533, distance: 206.1
click at [507, 533] on div at bounding box center [421, 304] width 843 height 608
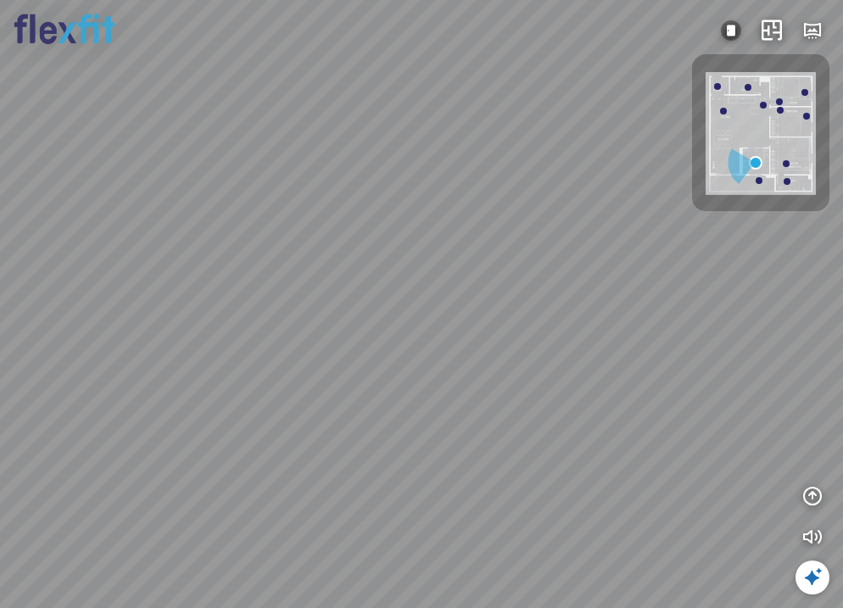
drag, startPoint x: 495, startPoint y: 416, endPoint x: 561, endPoint y: 392, distance: 70.3
click at [561, 392] on div at bounding box center [421, 304] width 843 height 608
drag, startPoint x: 522, startPoint y: 448, endPoint x: 606, endPoint y: 353, distance: 126.8
click at [606, 353] on div at bounding box center [421, 304] width 843 height 608
drag, startPoint x: 402, startPoint y: 353, endPoint x: 526, endPoint y: 259, distance: 155.5
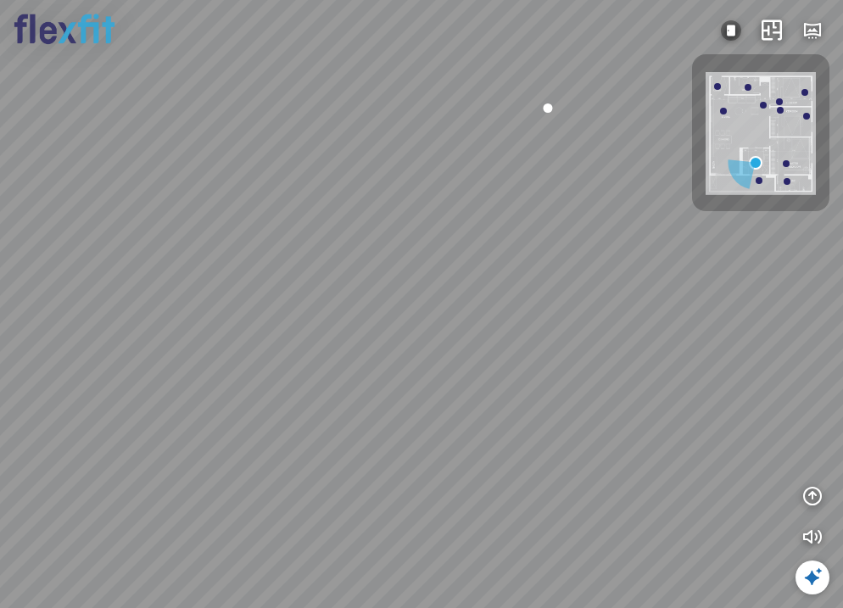
click at [526, 259] on div at bounding box center [421, 304] width 843 height 608
drag, startPoint x: 502, startPoint y: 315, endPoint x: 429, endPoint y: 219, distance: 121.1
click at [458, 238] on div at bounding box center [421, 304] width 843 height 608
drag, startPoint x: 530, startPoint y: 294, endPoint x: 294, endPoint y: 318, distance: 237.0
click at [294, 318] on div at bounding box center [421, 304] width 843 height 608
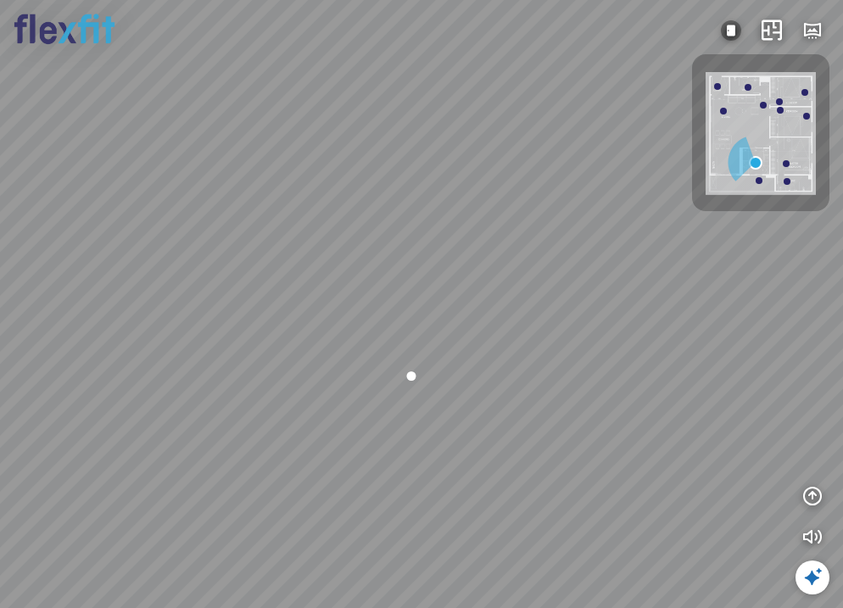
drag, startPoint x: 528, startPoint y: 466, endPoint x: 500, endPoint y: 501, distance: 45.3
click at [501, 500] on div at bounding box center [421, 304] width 843 height 608
drag, startPoint x: 560, startPoint y: 422, endPoint x: 11, endPoint y: 361, distance: 552.1
click at [11, 361] on div at bounding box center [421, 304] width 843 height 608
drag, startPoint x: 286, startPoint y: 379, endPoint x: 157, endPoint y: 368, distance: 129.4
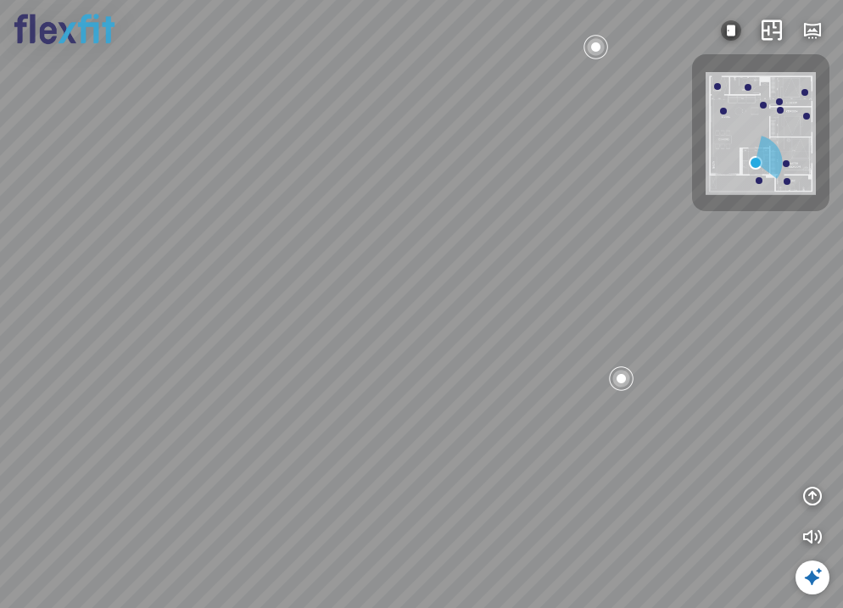
click at [157, 368] on div at bounding box center [421, 304] width 843 height 608
drag, startPoint x: 328, startPoint y: 371, endPoint x: 238, endPoint y: 370, distance: 89.9
click at [238, 370] on div at bounding box center [421, 304] width 843 height 608
drag, startPoint x: 179, startPoint y: 393, endPoint x: 473, endPoint y: 367, distance: 295.4
click at [583, 349] on div at bounding box center [421, 304] width 843 height 608
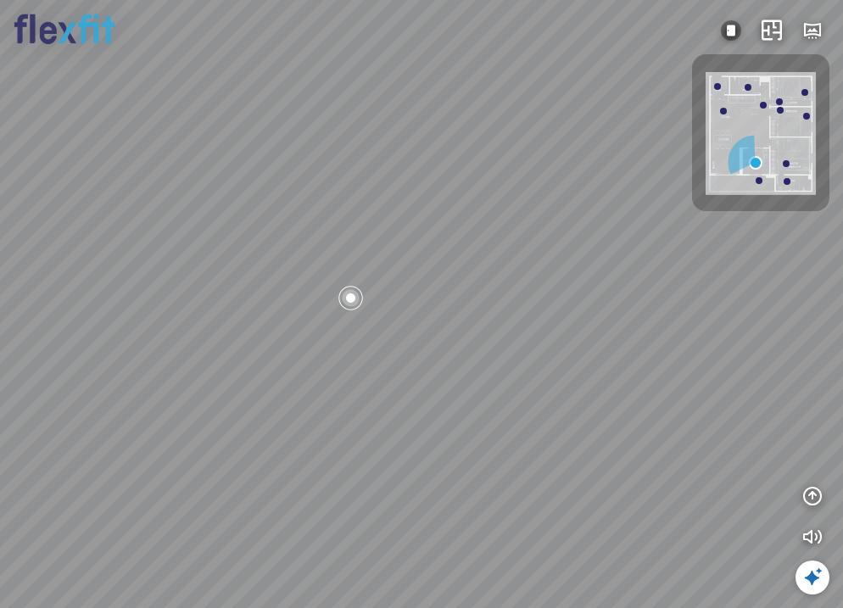
drag, startPoint x: 227, startPoint y: 403, endPoint x: 424, endPoint y: 460, distance: 205.0
click at [421, 452] on div at bounding box center [421, 304] width 843 height 608
drag, startPoint x: 539, startPoint y: 455, endPoint x: 555, endPoint y: 508, distance: 55.6
click at [555, 506] on div at bounding box center [421, 304] width 843 height 608
drag, startPoint x: 555, startPoint y: 477, endPoint x: 557, endPoint y: 462, distance: 14.5
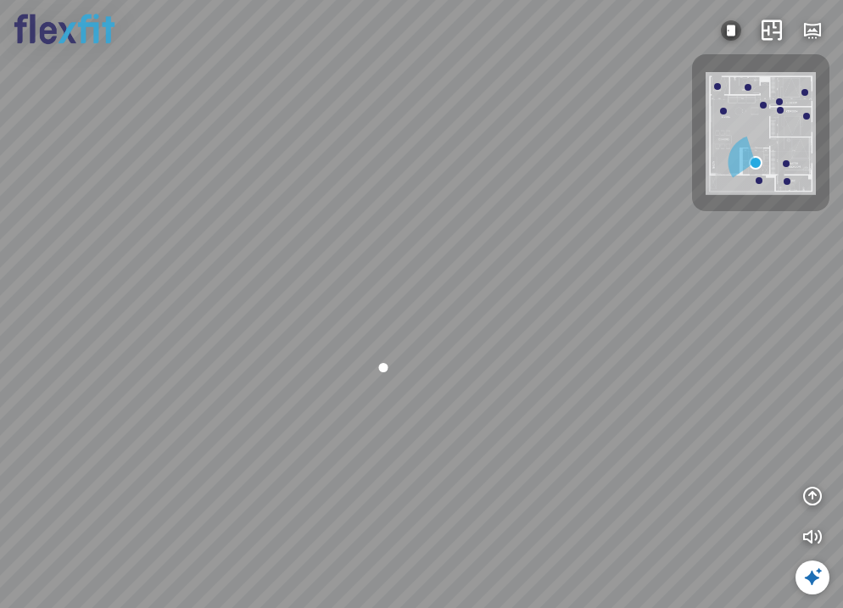
click at [557, 462] on div at bounding box center [421, 304] width 843 height 608
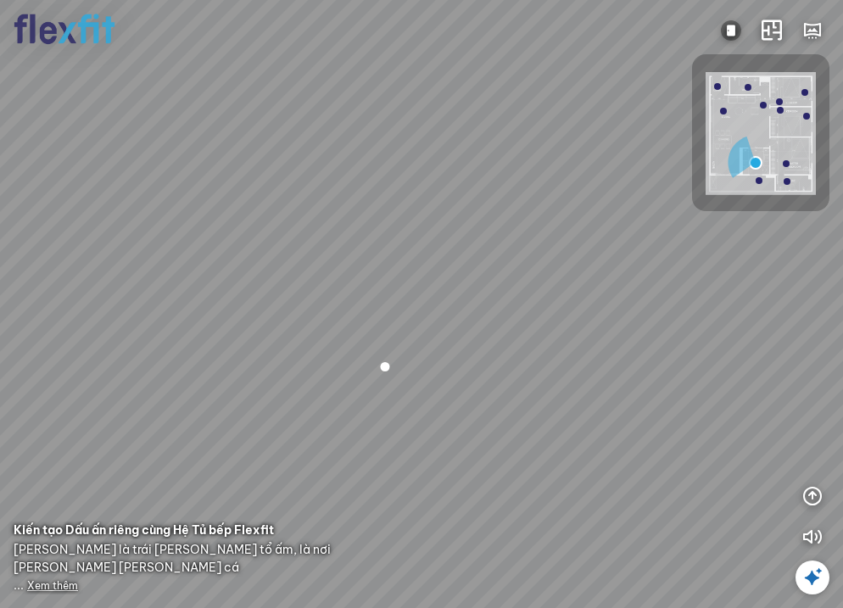
click at [463, 196] on div at bounding box center [421, 304] width 843 height 608
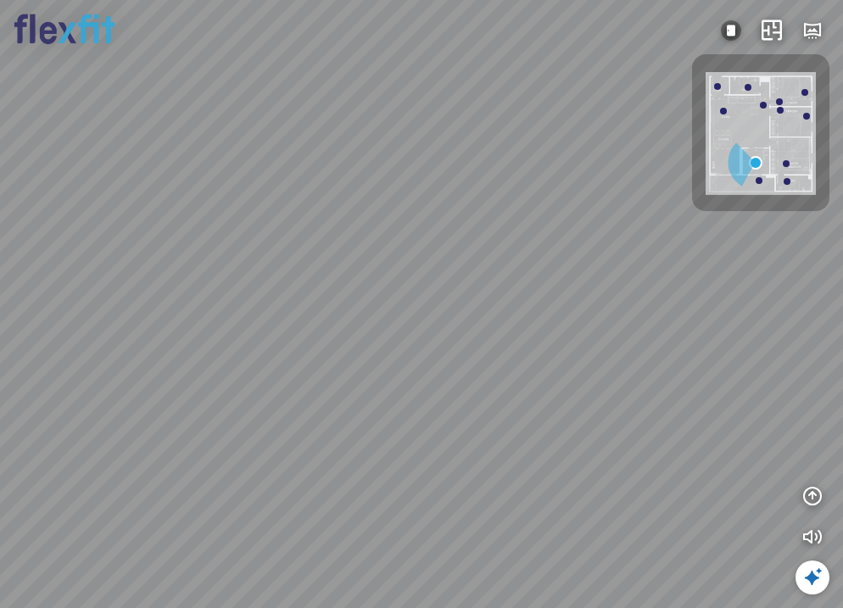
drag, startPoint x: 442, startPoint y: 333, endPoint x: 585, endPoint y: 471, distance: 198.5
click at [582, 472] on div at bounding box center [421, 304] width 843 height 608
drag, startPoint x: 420, startPoint y: 414, endPoint x: 379, endPoint y: 293, distance: 127.1
click at [379, 293] on div at bounding box center [421, 304] width 843 height 608
drag, startPoint x: 570, startPoint y: 306, endPoint x: 515, endPoint y: 310, distance: 55.2
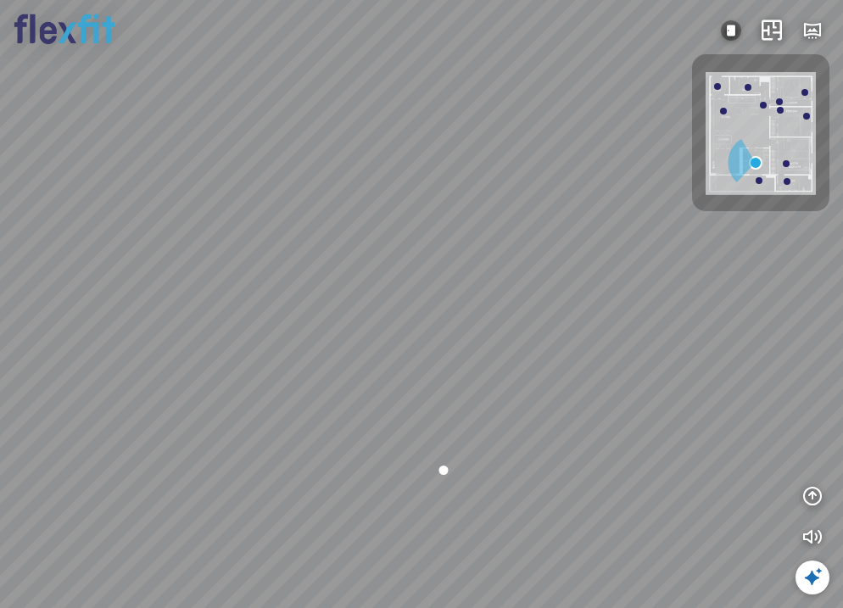
click at [515, 310] on div at bounding box center [421, 304] width 843 height 608
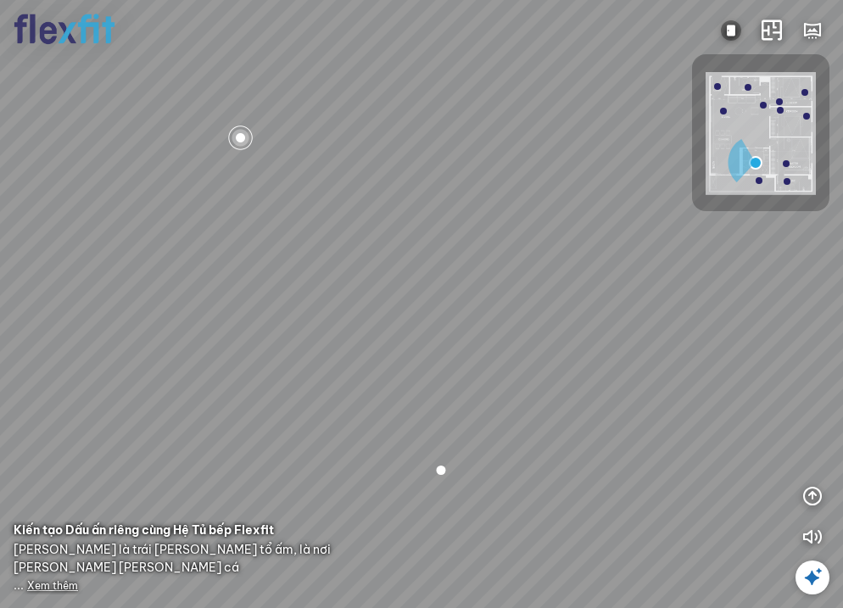
click at [745, 85] on div at bounding box center [748, 87] width 7 height 7
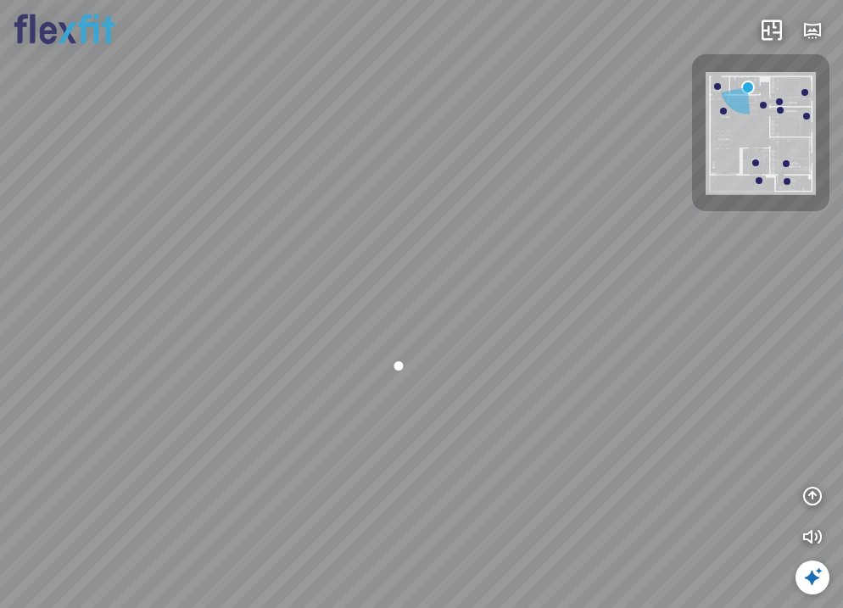
drag, startPoint x: 483, startPoint y: 323, endPoint x: 561, endPoint y: 288, distance: 84.6
click at [561, 288] on div at bounding box center [421, 304] width 843 height 608
drag, startPoint x: 517, startPoint y: 336, endPoint x: 829, endPoint y: 288, distance: 315.7
click at [831, 288] on div at bounding box center [421, 304] width 843 height 608
drag, startPoint x: 555, startPoint y: 412, endPoint x: 723, endPoint y: 370, distance: 172.4
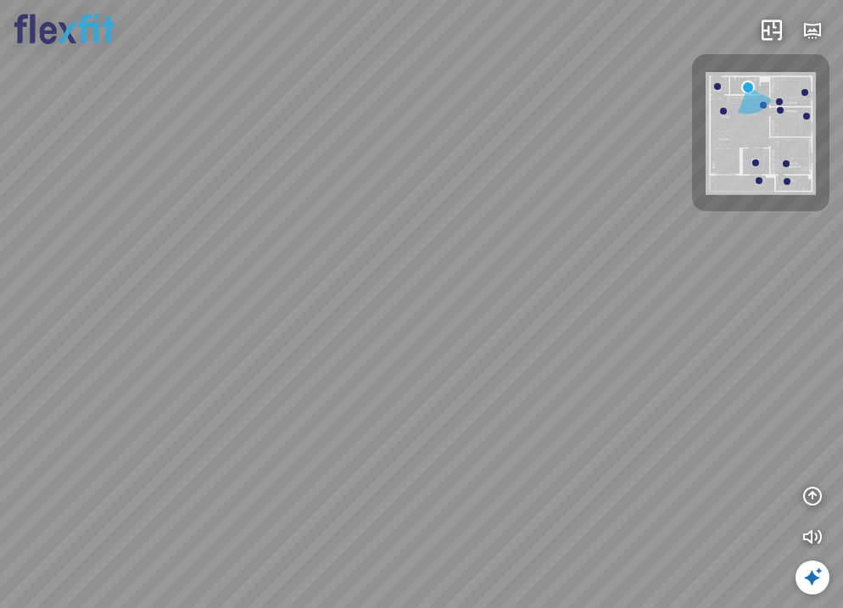
click at [723, 370] on div at bounding box center [421, 304] width 843 height 608
drag, startPoint x: 491, startPoint y: 324, endPoint x: 463, endPoint y: 474, distance: 152.7
click at [466, 469] on div at bounding box center [421, 304] width 843 height 608
drag, startPoint x: 473, startPoint y: 539, endPoint x: 482, endPoint y: 522, distance: 19.7
click at [482, 522] on div at bounding box center [421, 304] width 843 height 608
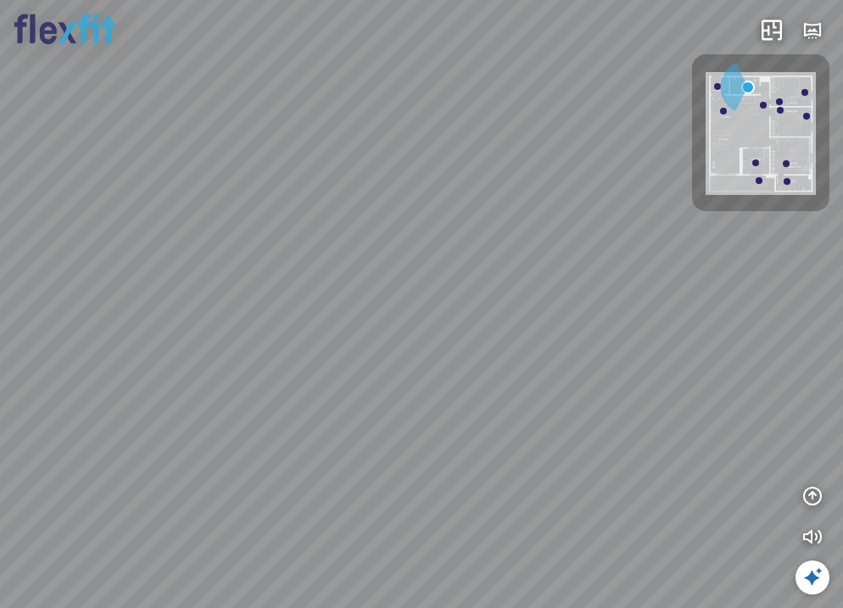
drag, startPoint x: 481, startPoint y: 478, endPoint x: 103, endPoint y: 465, distance: 378.5
click at [75, 474] on div at bounding box center [421, 304] width 843 height 608
drag, startPoint x: 272, startPoint y: 461, endPoint x: 394, endPoint y: 483, distance: 124.1
click at [377, 482] on div at bounding box center [421, 304] width 843 height 608
drag, startPoint x: 354, startPoint y: 476, endPoint x: 380, endPoint y: 440, distance: 43.8
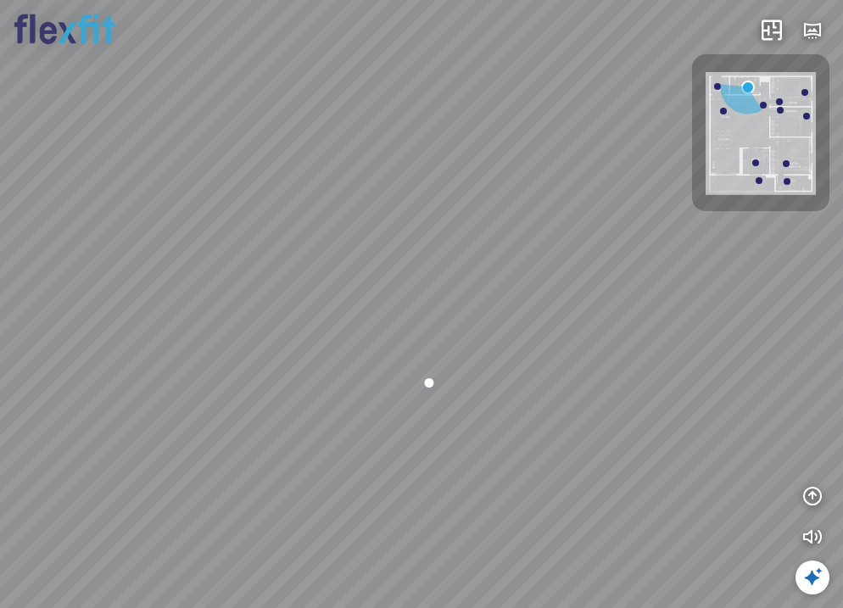
click at [380, 440] on div at bounding box center [421, 304] width 843 height 608
drag, startPoint x: 368, startPoint y: 391, endPoint x: 460, endPoint y: 336, distance: 107.6
click at [460, 334] on div at bounding box center [421, 304] width 843 height 608
click at [428, 285] on div at bounding box center [421, 304] width 843 height 608
drag, startPoint x: 507, startPoint y: 282, endPoint x: 684, endPoint y: 355, distance: 190.9
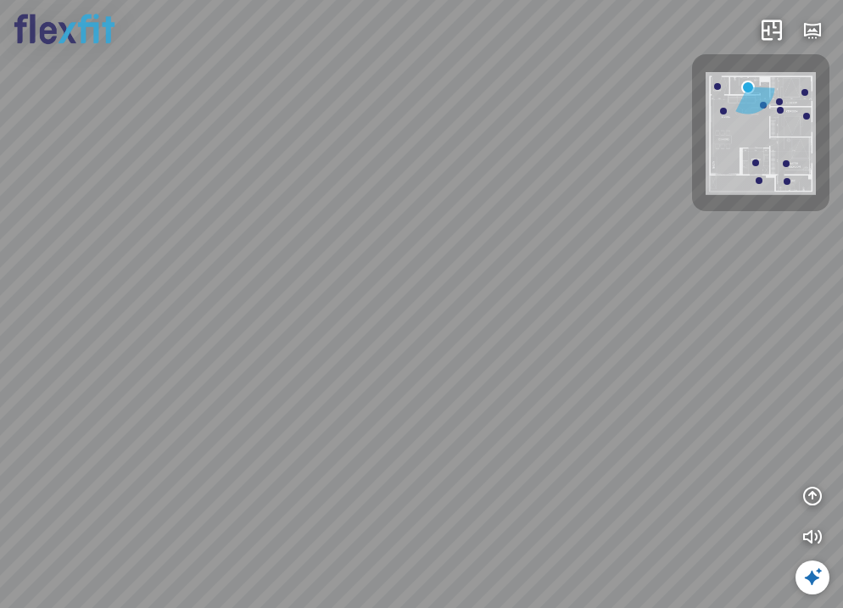
click at [684, 355] on div at bounding box center [421, 304] width 843 height 608
drag, startPoint x: 519, startPoint y: 362, endPoint x: 529, endPoint y: 246, distance: 116.6
click at [528, 241] on div at bounding box center [421, 304] width 843 height 608
drag, startPoint x: 398, startPoint y: 353, endPoint x: 297, endPoint y: 237, distance: 153.9
click at [293, 232] on div at bounding box center [421, 304] width 843 height 608
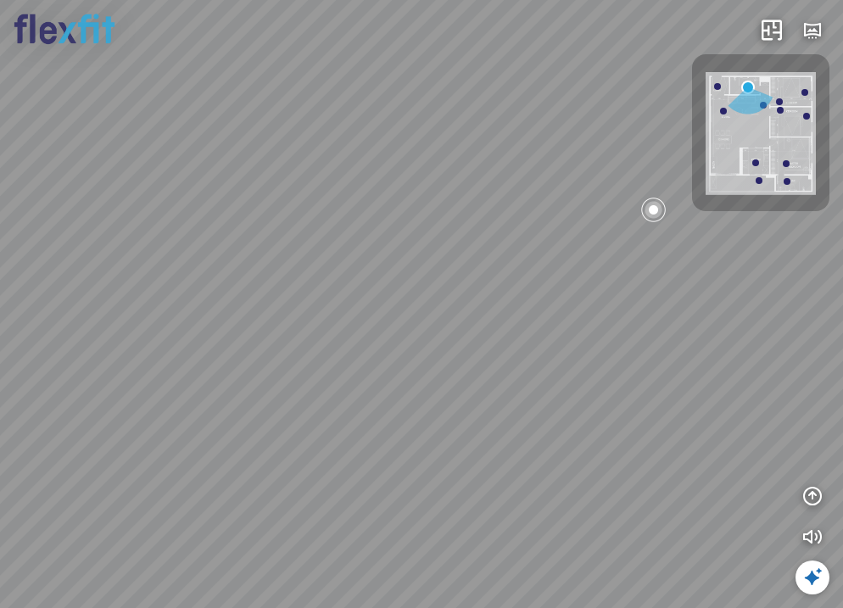
click at [723, 112] on div at bounding box center [723, 111] width 7 height 7
drag, startPoint x: 538, startPoint y: 294, endPoint x: 773, endPoint y: 294, distance: 234.9
click at [772, 293] on div "Ban công Bếp Phòng ngủ master Phòng ngủ Phòng ngủ" at bounding box center [421, 304] width 843 height 608
drag, startPoint x: 551, startPoint y: 339, endPoint x: 645, endPoint y: 393, distance: 107.5
click at [645, 393] on div "Ban công Bếp Phòng ngủ master Phòng ngủ Phòng ngủ" at bounding box center [421, 304] width 843 height 608
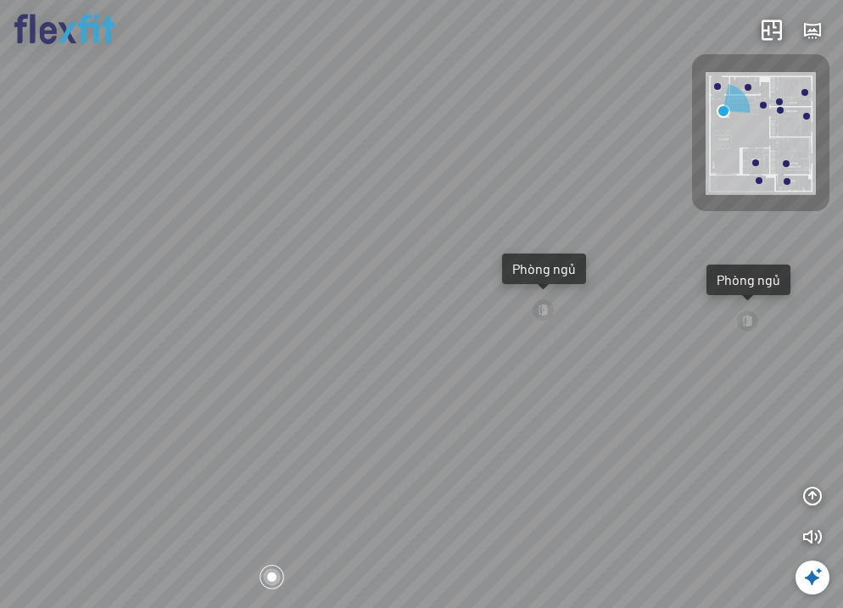
drag, startPoint x: 343, startPoint y: 384, endPoint x: 606, endPoint y: 288, distance: 279.0
click at [596, 299] on div "Ban công Bếp Phòng ngủ master Phòng ngủ Phòng ngủ" at bounding box center [421, 304] width 843 height 608
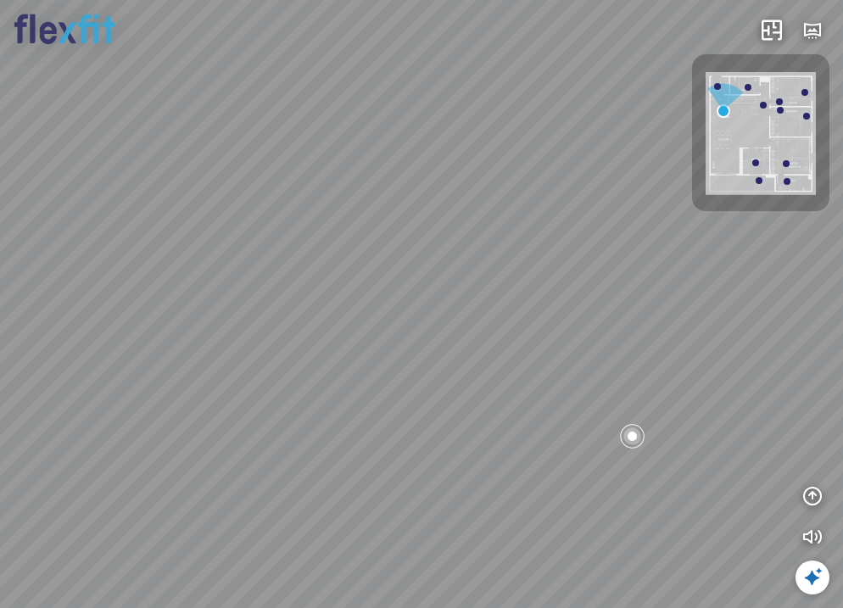
click at [716, 87] on div at bounding box center [717, 86] width 7 height 7
drag, startPoint x: 427, startPoint y: 370, endPoint x: 701, endPoint y: 309, distance: 281.5
click at [693, 310] on div at bounding box center [421, 304] width 843 height 608
drag, startPoint x: 490, startPoint y: 344, endPoint x: 168, endPoint y: 296, distance: 325.9
click at [168, 296] on div at bounding box center [421, 304] width 843 height 608
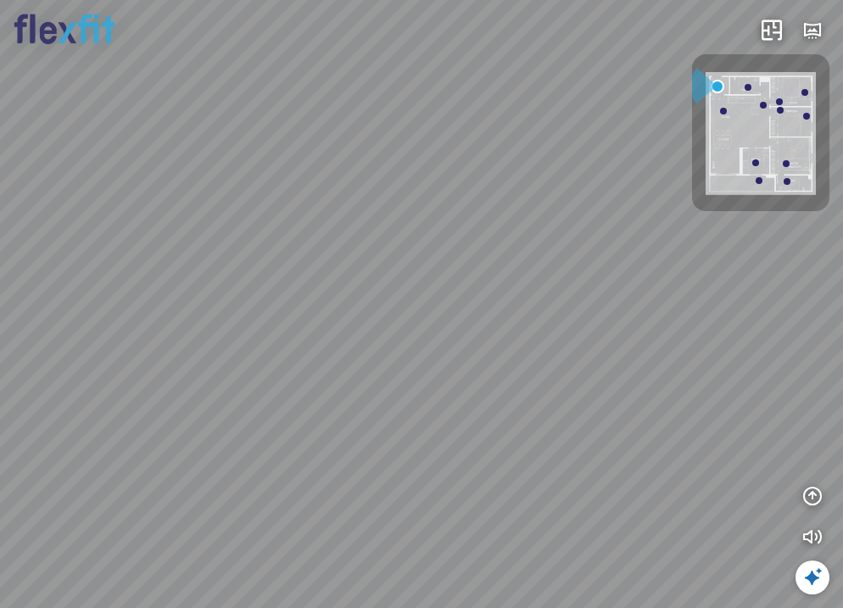
drag, startPoint x: 580, startPoint y: 378, endPoint x: 434, endPoint y: 344, distance: 149.8
click at [435, 344] on div at bounding box center [421, 304] width 843 height 608
drag, startPoint x: 462, startPoint y: 360, endPoint x: 407, endPoint y: 420, distance: 81.6
click at [407, 420] on div at bounding box center [421, 304] width 843 height 608
drag, startPoint x: 437, startPoint y: 424, endPoint x: 569, endPoint y: 514, distance: 159.9
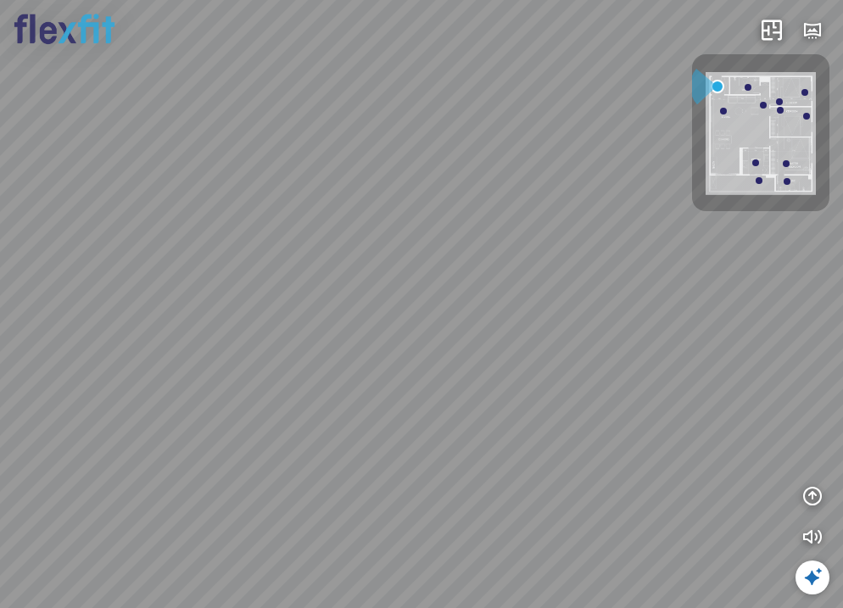
click at [569, 518] on div at bounding box center [421, 304] width 843 height 608
drag, startPoint x: 441, startPoint y: 346, endPoint x: 663, endPoint y: 400, distance: 228.7
click at [663, 400] on div at bounding box center [421, 304] width 843 height 608
drag, startPoint x: 388, startPoint y: 370, endPoint x: 549, endPoint y: 393, distance: 162.0
click at [550, 395] on div at bounding box center [421, 304] width 843 height 608
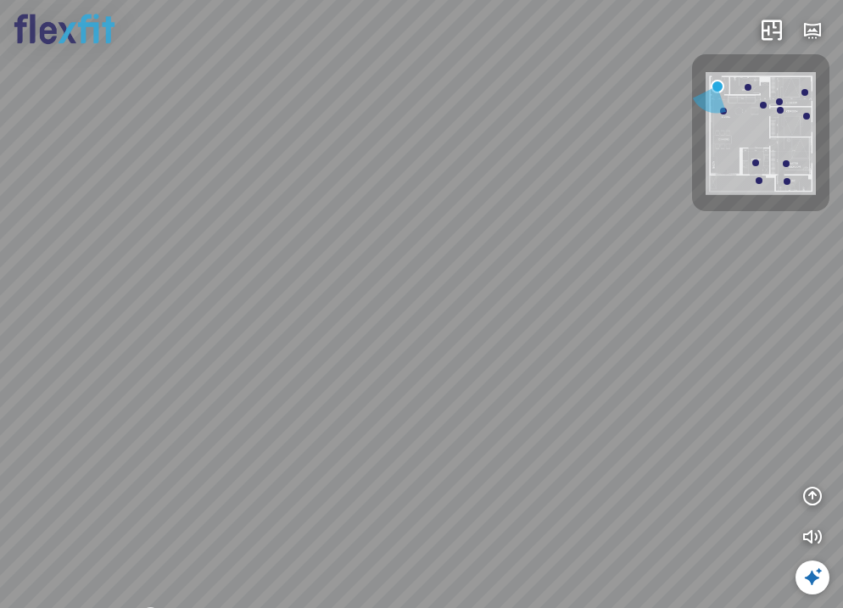
drag, startPoint x: 418, startPoint y: 332, endPoint x: 456, endPoint y: 459, distance: 132.8
click at [485, 505] on div at bounding box center [421, 304] width 843 height 608
drag, startPoint x: 351, startPoint y: 416, endPoint x: 507, endPoint y: 256, distance: 223.1
click at [481, 276] on div at bounding box center [421, 304] width 843 height 608
drag, startPoint x: 454, startPoint y: 383, endPoint x: 616, endPoint y: 342, distance: 167.2
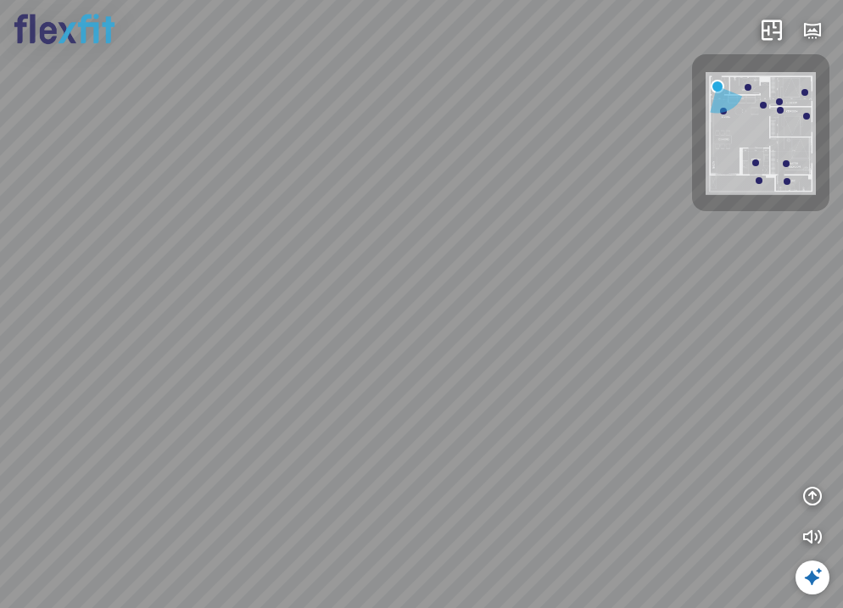
click at [613, 345] on div at bounding box center [421, 304] width 843 height 608
drag, startPoint x: 539, startPoint y: 411, endPoint x: 553, endPoint y: 249, distance: 162.6
click at [553, 249] on div at bounding box center [421, 304] width 843 height 608
drag, startPoint x: 519, startPoint y: 324, endPoint x: 486, endPoint y: 276, distance: 57.9
click at [486, 276] on div at bounding box center [421, 304] width 843 height 608
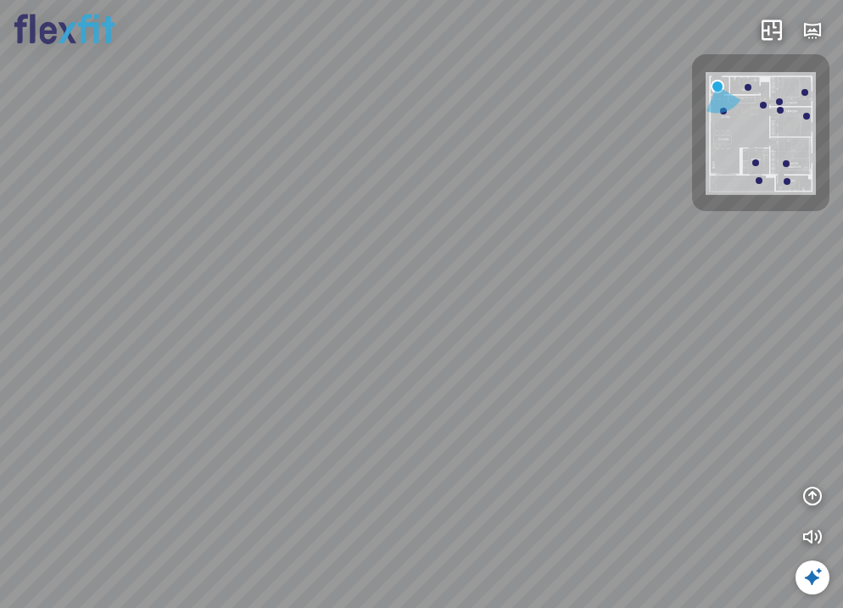
drag, startPoint x: 491, startPoint y: 371, endPoint x: 380, endPoint y: 250, distance: 164.5
click at [382, 251] on div at bounding box center [421, 304] width 843 height 608
drag, startPoint x: 494, startPoint y: 306, endPoint x: 370, endPoint y: 320, distance: 125.4
click at [370, 320] on div at bounding box center [421, 304] width 843 height 608
drag, startPoint x: 435, startPoint y: 295, endPoint x: 317, endPoint y: 304, distance: 118.2
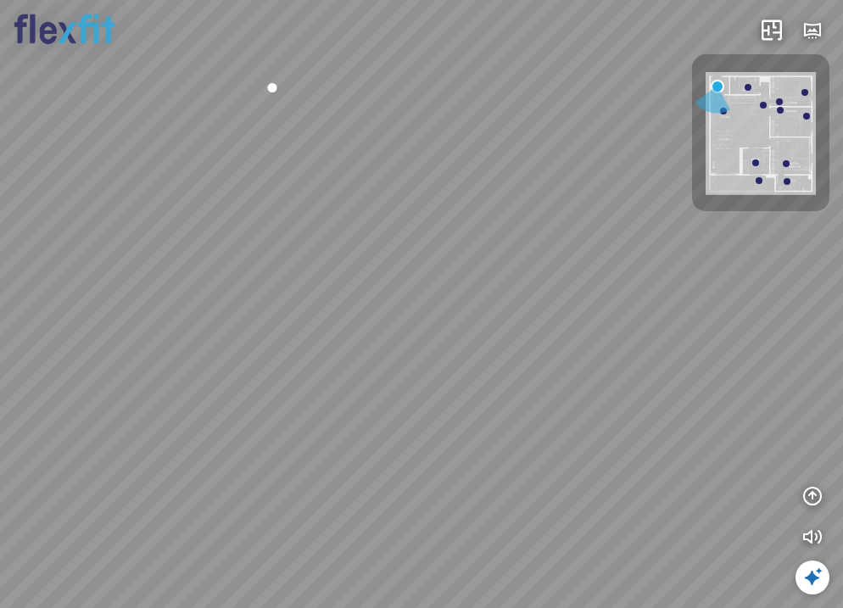
click at [318, 304] on div at bounding box center [421, 304] width 843 height 608
drag, startPoint x: 375, startPoint y: 295, endPoint x: 434, endPoint y: 478, distance: 192.6
click at [434, 483] on div at bounding box center [421, 304] width 843 height 608
drag, startPoint x: 388, startPoint y: 314, endPoint x: 444, endPoint y: 483, distance: 178.6
click at [444, 487] on div at bounding box center [421, 304] width 843 height 608
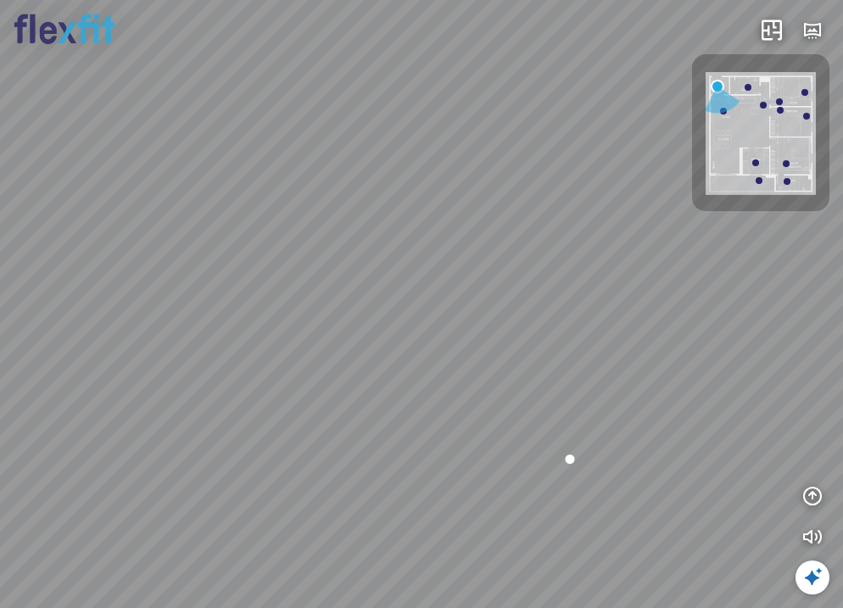
drag, startPoint x: 449, startPoint y: 409, endPoint x: 645, endPoint y: 387, distance: 196.3
click at [656, 388] on div at bounding box center [421, 304] width 843 height 608
drag, startPoint x: 460, startPoint y: 411, endPoint x: 559, endPoint y: 270, distance: 172.4
click at [558, 271] on div at bounding box center [421, 304] width 843 height 608
drag, startPoint x: 482, startPoint y: 436, endPoint x: 471, endPoint y: 317, distance: 119.2
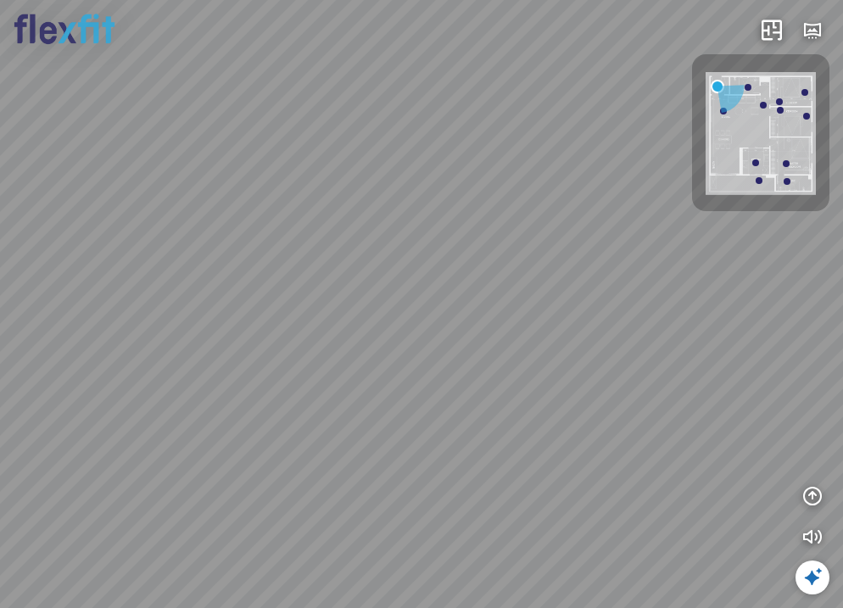
click at [471, 317] on div at bounding box center [421, 304] width 843 height 608
drag, startPoint x: 503, startPoint y: 444, endPoint x: 453, endPoint y: 346, distance: 110.4
click at [453, 346] on div at bounding box center [421, 304] width 843 height 608
drag, startPoint x: 474, startPoint y: 358, endPoint x: 237, endPoint y: 326, distance: 239.6
click at [237, 326] on div at bounding box center [421, 304] width 843 height 608
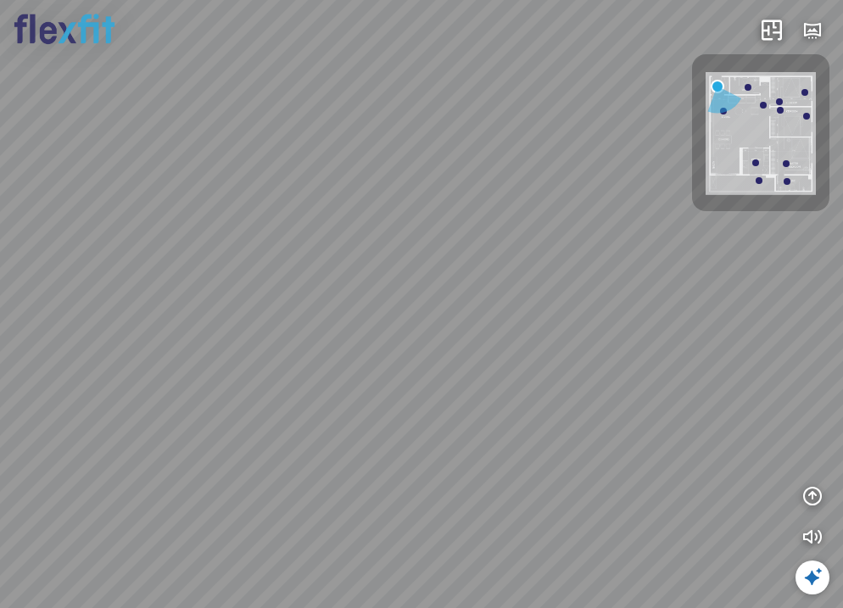
drag, startPoint x: 338, startPoint y: 397, endPoint x: 587, endPoint y: 271, distance: 279.5
click at [573, 265] on div at bounding box center [421, 304] width 843 height 608
drag, startPoint x: 244, startPoint y: 395, endPoint x: 550, endPoint y: 377, distance: 305.9
click at [549, 377] on div at bounding box center [421, 304] width 843 height 608
drag, startPoint x: 595, startPoint y: 431, endPoint x: 628, endPoint y: 459, distance: 43.3
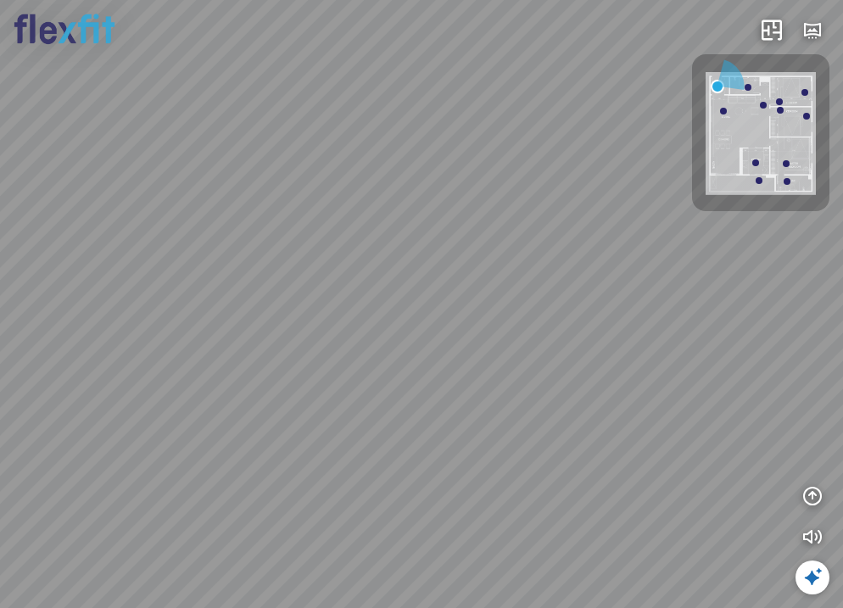
click at [696, 452] on div at bounding box center [421, 304] width 843 height 608
drag
click at [656, 490] on div at bounding box center [421, 304] width 843 height 608
click at [599, 491] on div at bounding box center [421, 304] width 843 height 608
click at [451, 544] on div at bounding box center [421, 304] width 843 height 608
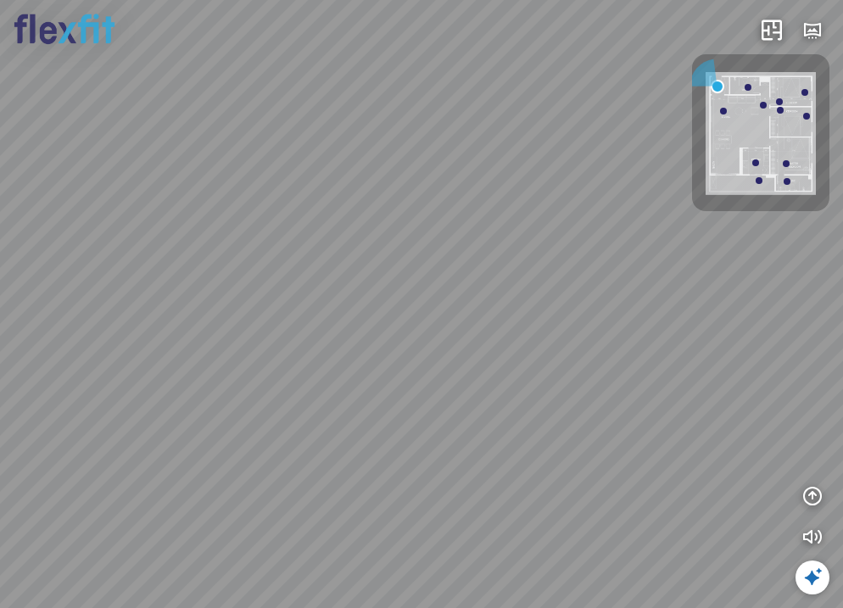
click at [427, 410] on div at bounding box center [421, 304] width 843 height 608
click at [439, 424] on div at bounding box center [421, 304] width 843 height 608
click at [725, 111] on div at bounding box center [723, 111] width 7 height 7
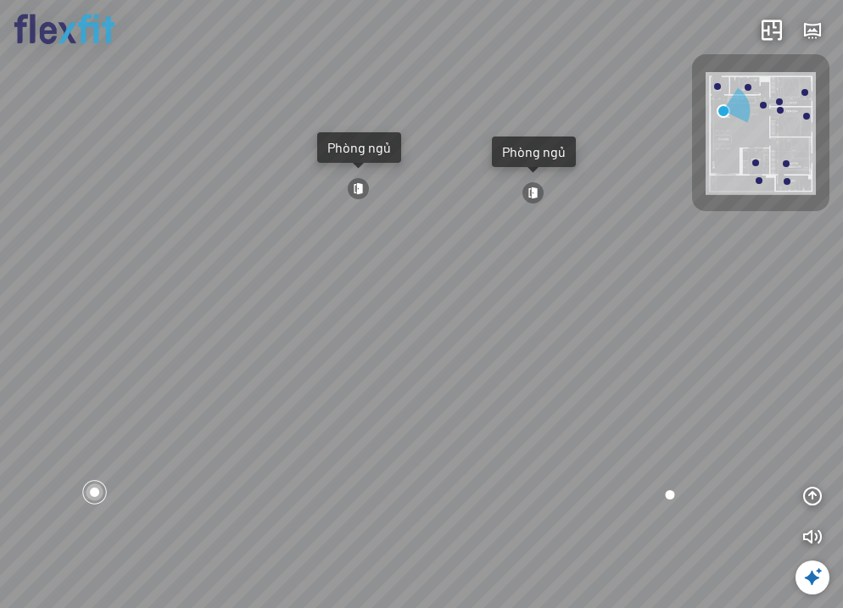
click at [770, 303] on div "Ban công Bếp Phòng ngủ master Phòng ngủ Phòng ngủ" at bounding box center [421, 304] width 843 height 608
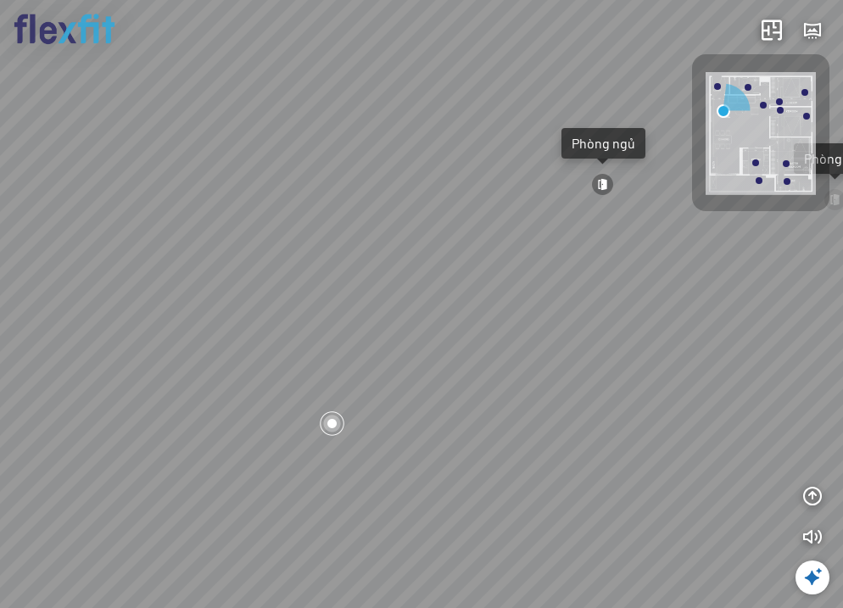
click at [613, 282] on div "Ban công Bếp Phòng ngủ master Phòng ngủ Phòng ngủ" at bounding box center [421, 304] width 843 height 608
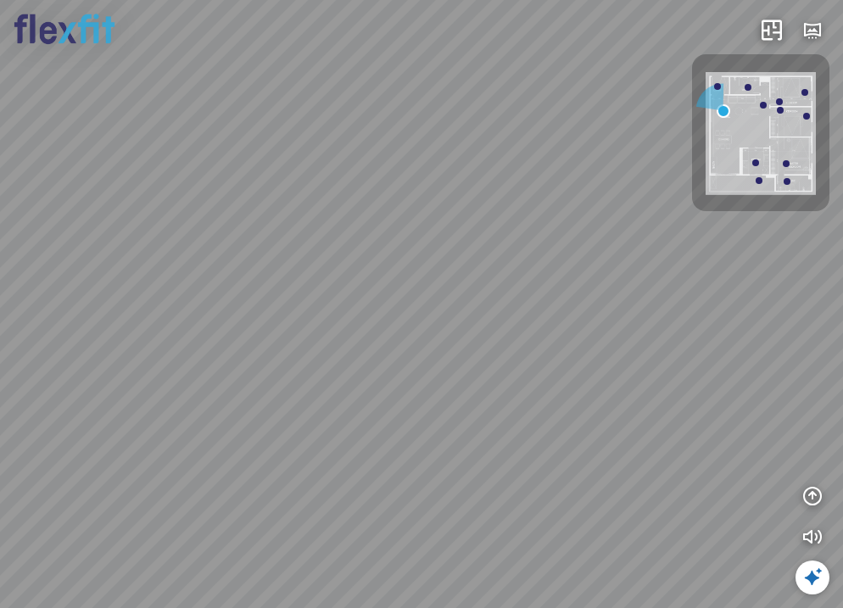
click at [653, 280] on div "Ban công Bếp Phòng ngủ master Phòng ngủ Phòng ngủ" at bounding box center [421, 304] width 843 height 608
click at [515, 393] on div "Ban công Bếp Phòng ngủ master Phòng ngủ Phòng ngủ" at bounding box center [421, 304] width 843 height 608
click at [588, 377] on div "Ban công Bếp Phòng ngủ master Phòng ngủ Phòng ngủ" at bounding box center [421, 304] width 843 height 608
click at [578, 477] on div "Ban công Bếp Phòng ngủ master Phòng ngủ Phòng ngủ" at bounding box center [421, 304] width 843 height 608
click at [678, 371] on div "Ban công Bếp Phòng ngủ master Phòng ngủ Phòng ngủ" at bounding box center [421, 304] width 843 height 608
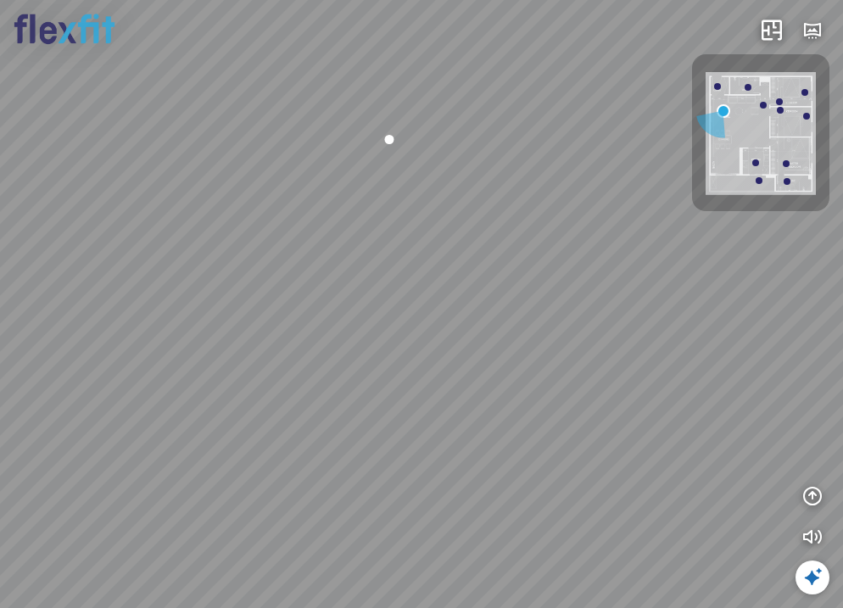
click at [570, 415] on div "Ban công Bếp Phòng ngủ master Phòng ngủ Phòng ngủ" at bounding box center [421, 304] width 843 height 608
click at [491, 355] on div "Ban công Bếp Phòng ngủ master Phòng ngủ Phòng ngủ" at bounding box center [421, 304] width 843 height 608
click at [341, 272] on div "Ban công Bếp Phòng ngủ master Phòng ngủ Phòng ngủ" at bounding box center [421, 304] width 843 height 608
click at [416, 384] on div "Ban công Bếp Phòng ngủ master Phòng ngủ Phòng ngủ" at bounding box center [421, 304] width 843 height 608
click at [764, 108] on div at bounding box center [763, 105] width 7 height 7
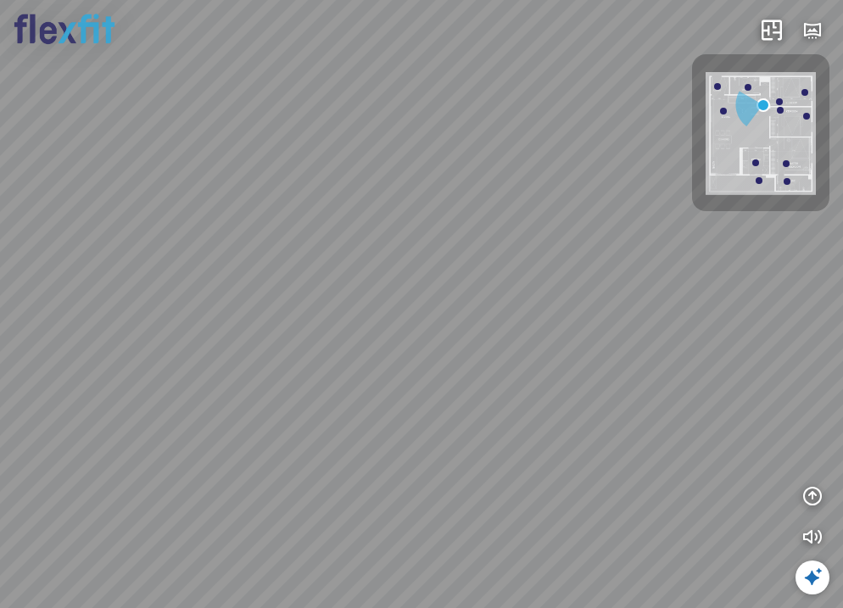
click at [554, 357] on div "Bếp WC Phòng ngủ master Phòng ngủ Phòng ngủ" at bounding box center [421, 304] width 843 height 608
drag, startPoint x: 247, startPoint y: 407, endPoint x: 236, endPoint y: 447, distance: 41.4
click at [236, 447] on div "Bếp WC Phòng ngủ master Phòng ngủ Phòng ngủ" at bounding box center [421, 304] width 843 height 608
drag, startPoint x: 260, startPoint y: 430, endPoint x: 254, endPoint y: 417, distance: 14.4
click at [254, 417] on div "Bếp WC Phòng ngủ master Phòng ngủ Phòng ngủ" at bounding box center [421, 304] width 843 height 608
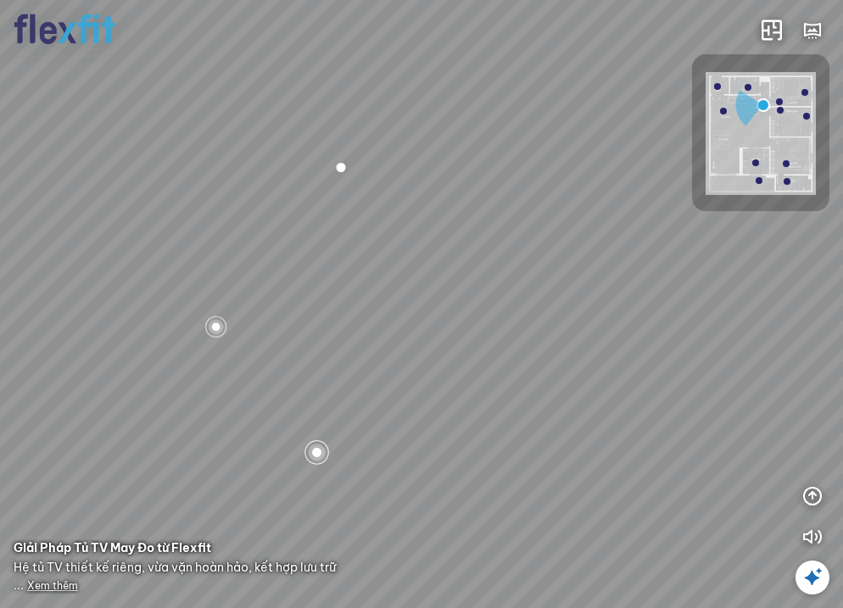
click at [459, 320] on div "Bếp WC Phòng ngủ master Phòng ngủ Phòng ngủ" at bounding box center [421, 304] width 843 height 608
drag, startPoint x: 484, startPoint y: 416, endPoint x: 589, endPoint y: 459, distance: 113.4
click at [589, 459] on div "Bếp WC Phòng ngủ master Phòng ngủ Phòng ngủ" at bounding box center [421, 304] width 843 height 608
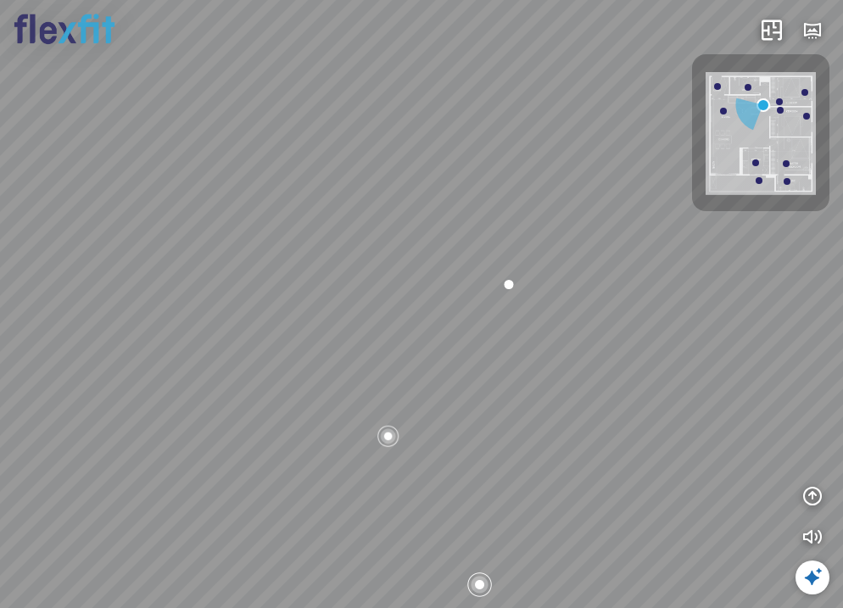
drag, startPoint x: 350, startPoint y: 402, endPoint x: 426, endPoint y: 364, distance: 84.6
click at [426, 364] on div "Bếp WC Phòng ngủ master Phòng ngủ Phòng ngủ" at bounding box center [421, 304] width 843 height 608
drag, startPoint x: 401, startPoint y: 369, endPoint x: 555, endPoint y: 370, distance: 153.5
click at [555, 370] on div "Bếp WC Phòng ngủ master Phòng ngủ Phòng ngủ" at bounding box center [421, 304] width 843 height 608
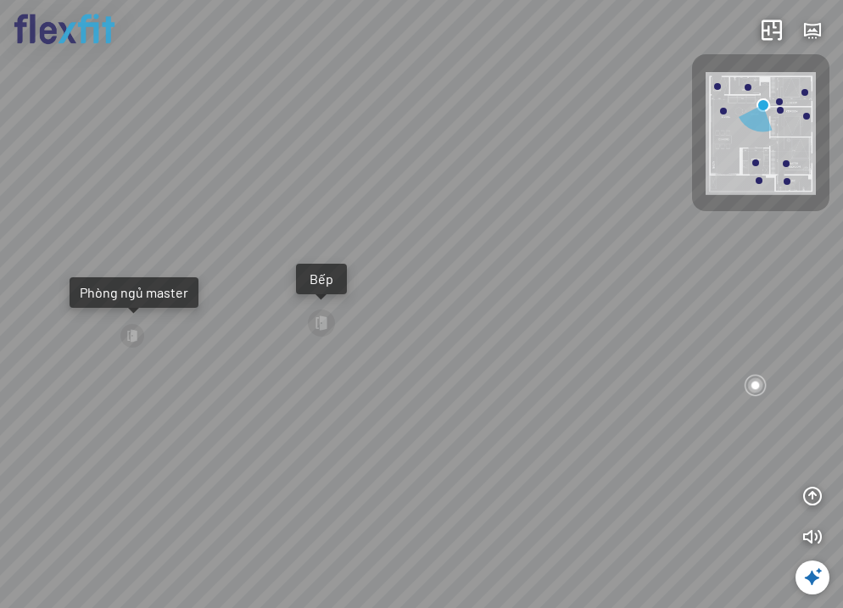
drag, startPoint x: 385, startPoint y: 410, endPoint x: 576, endPoint y: 332, distance: 205.8
click at [576, 332] on div "Bếp WC Phòng ngủ master Phòng ngủ Phòng ngủ" at bounding box center [421, 304] width 843 height 608
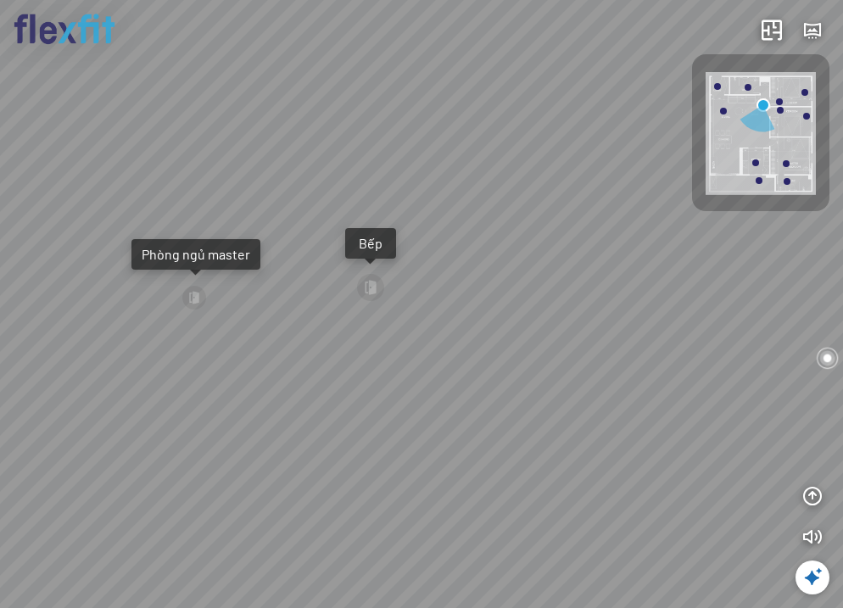
drag, startPoint x: 635, startPoint y: 339, endPoint x: 585, endPoint y: 348, distance: 50.7
click at [585, 348] on div "Bếp WC Phòng ngủ master Phòng ngủ Phòng ngủ" at bounding box center [421, 304] width 843 height 608
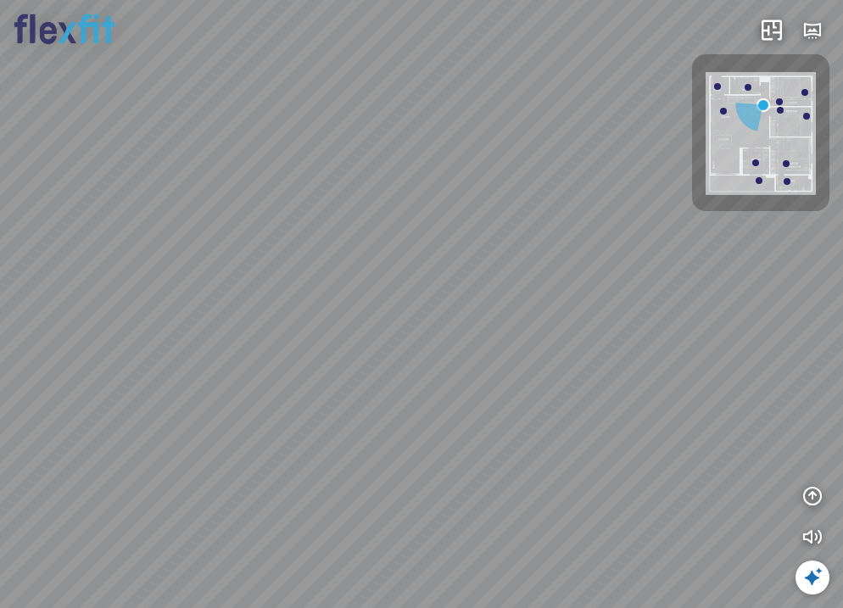
drag, startPoint x: 572, startPoint y: 325, endPoint x: 172, endPoint y: 321, distance: 399.5
click at [205, 312] on div "Bếp WC Phòng ngủ master Phòng ngủ Phòng ngủ" at bounding box center [421, 304] width 843 height 608
drag, startPoint x: 491, startPoint y: 319, endPoint x: 322, endPoint y: 346, distance: 170.9
click at [327, 344] on div "Bếp WC Phòng ngủ master Phòng ngủ Phòng ngủ" at bounding box center [421, 304] width 843 height 608
drag, startPoint x: 356, startPoint y: 334, endPoint x: 268, endPoint y: 308, distance: 92.0
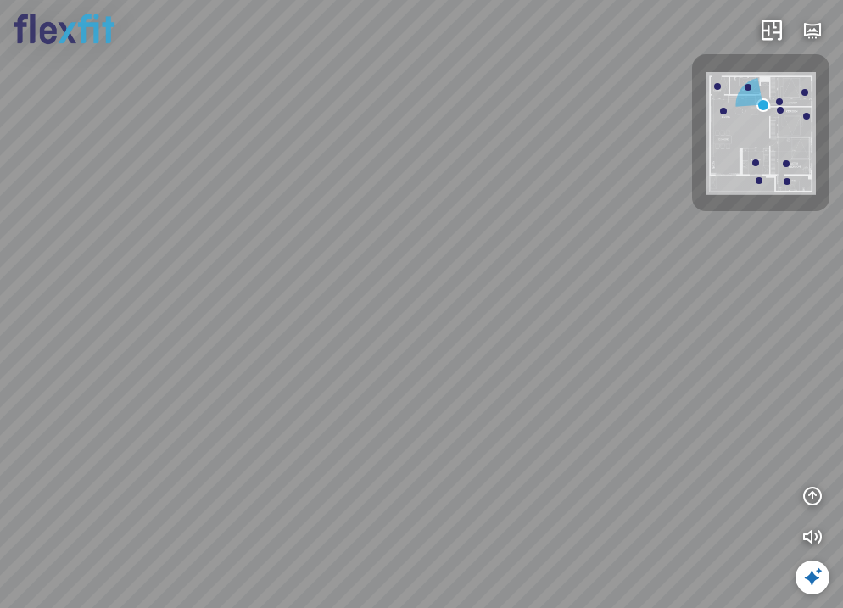
click at [271, 309] on div "Bếp WC Phòng ngủ master Phòng ngủ Phòng ngủ" at bounding box center [421, 304] width 843 height 608
drag, startPoint x: 553, startPoint y: 361, endPoint x: 127, endPoint y: 370, distance: 425.8
click at [133, 366] on div "Bếp WC Phòng ngủ master Phòng ngủ Phòng ngủ" at bounding box center [421, 304] width 843 height 608
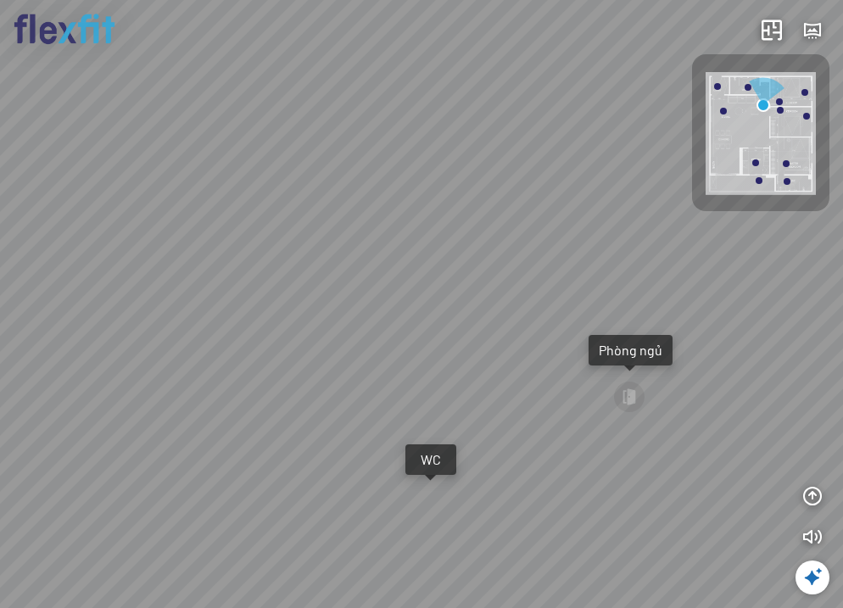
drag, startPoint x: 299, startPoint y: 317, endPoint x: 239, endPoint y: 341, distance: 63.9
click at [239, 341] on div "Bếp WC Phòng ngủ master Phòng ngủ Phòng ngủ" at bounding box center [421, 304] width 843 height 608
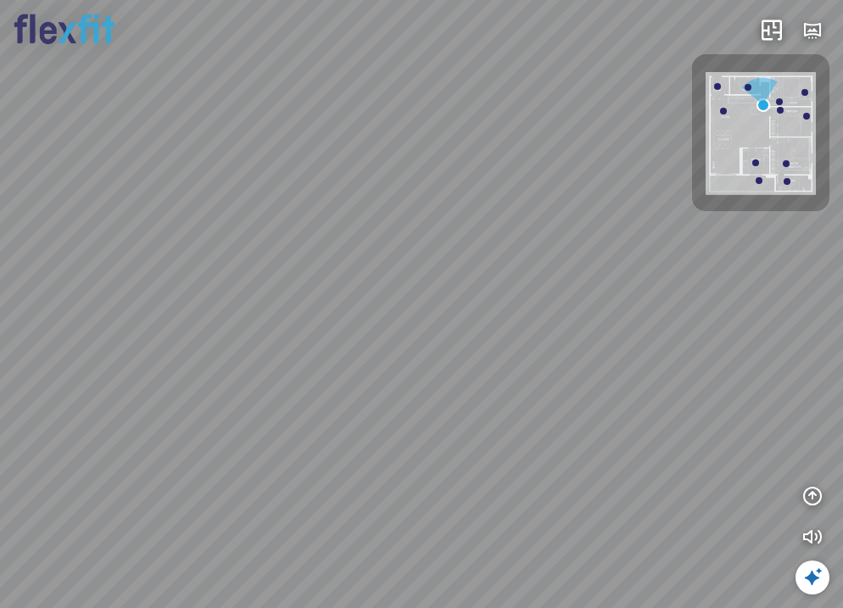
drag, startPoint x: 261, startPoint y: 327, endPoint x: 416, endPoint y: 397, distance: 169.3
click at [432, 405] on div "Bếp WC Phòng ngủ master Phòng ngủ Phòng ngủ" at bounding box center [421, 304] width 843 height 608
drag, startPoint x: 274, startPoint y: 379, endPoint x: 444, endPoint y: 370, distance: 169.9
click at [440, 371] on div "Bếp WC Phòng ngủ master Phòng ngủ Phòng ngủ" at bounding box center [421, 304] width 843 height 608
drag, startPoint x: 311, startPoint y: 373, endPoint x: 453, endPoint y: 377, distance: 141.7
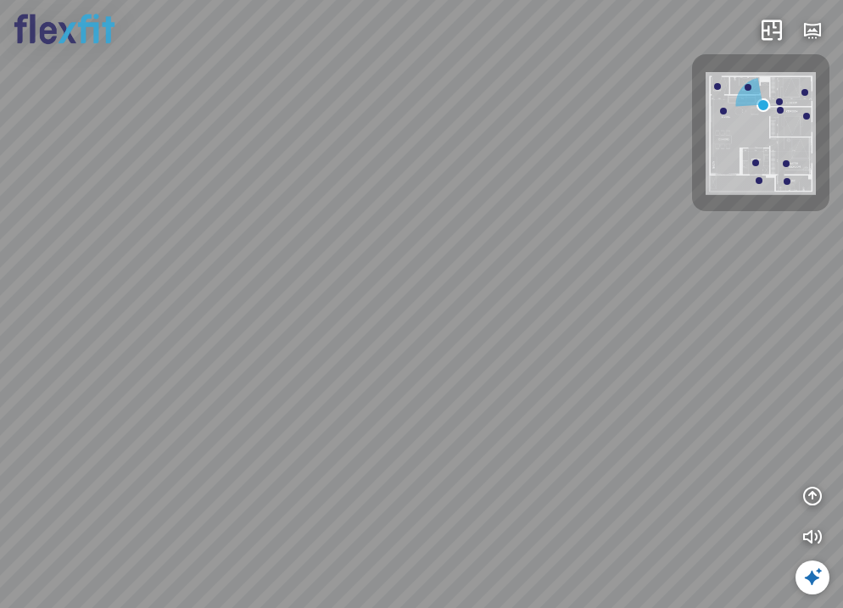
click at [453, 377] on div "Bếp WC Phòng ngủ master Phòng ngủ Phòng ngủ" at bounding box center [421, 304] width 843 height 608
drag, startPoint x: 301, startPoint y: 373, endPoint x: 396, endPoint y: 381, distance: 95.3
click at [396, 381] on div "Bếp WC Phòng ngủ master Phòng ngủ Phòng ngủ" at bounding box center [421, 304] width 843 height 608
drag, startPoint x: 340, startPoint y: 400, endPoint x: 427, endPoint y: 385, distance: 87.8
click at [427, 387] on div "Bếp WC Phòng ngủ master Phòng ngủ Phòng ngủ" at bounding box center [421, 304] width 843 height 608
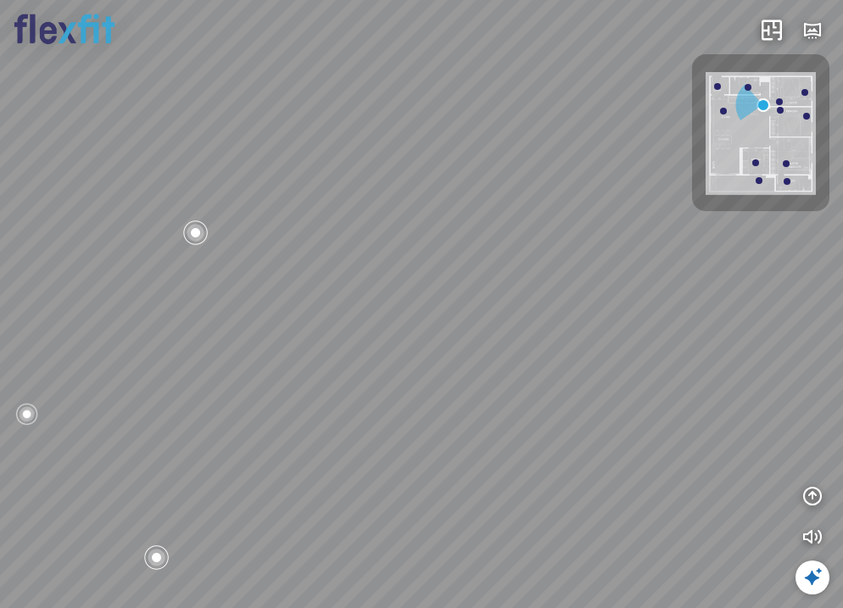
drag, startPoint x: 407, startPoint y: 427, endPoint x: 480, endPoint y: 415, distance: 74.0
click at [480, 415] on div "Bếp WC Phòng ngủ master Phòng ngủ Phòng ngủ" at bounding box center [421, 304] width 843 height 608
